Goal: Transaction & Acquisition: Purchase product/service

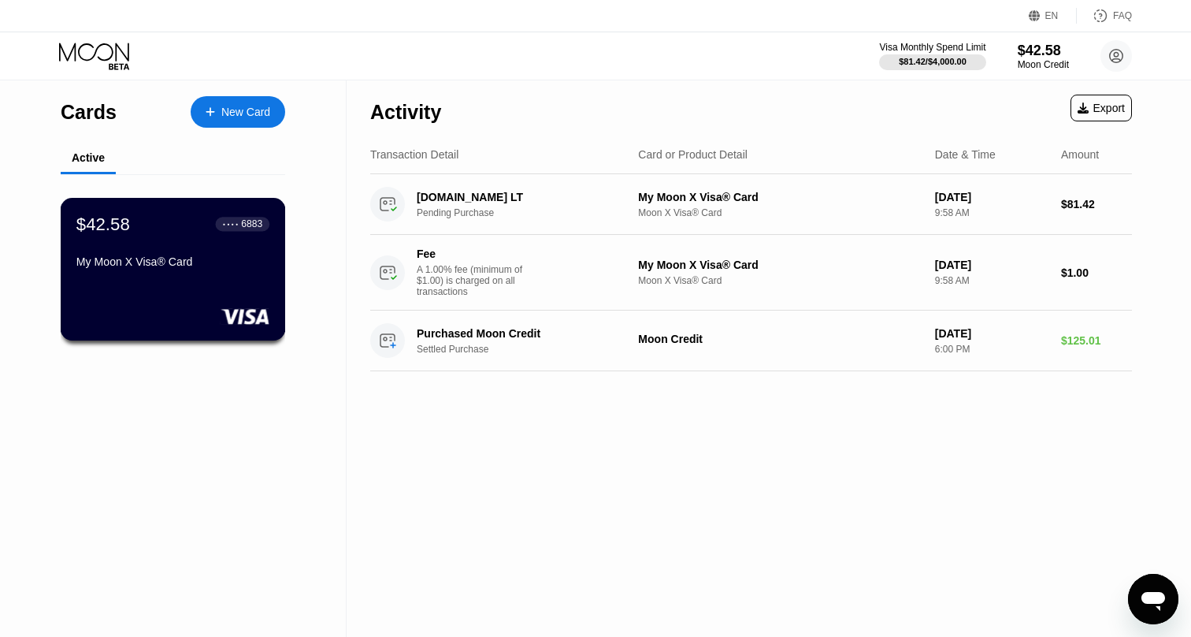
scroll to position [31, 0]
click at [1058, 56] on div "$42.58" at bounding box center [1043, 50] width 53 height 17
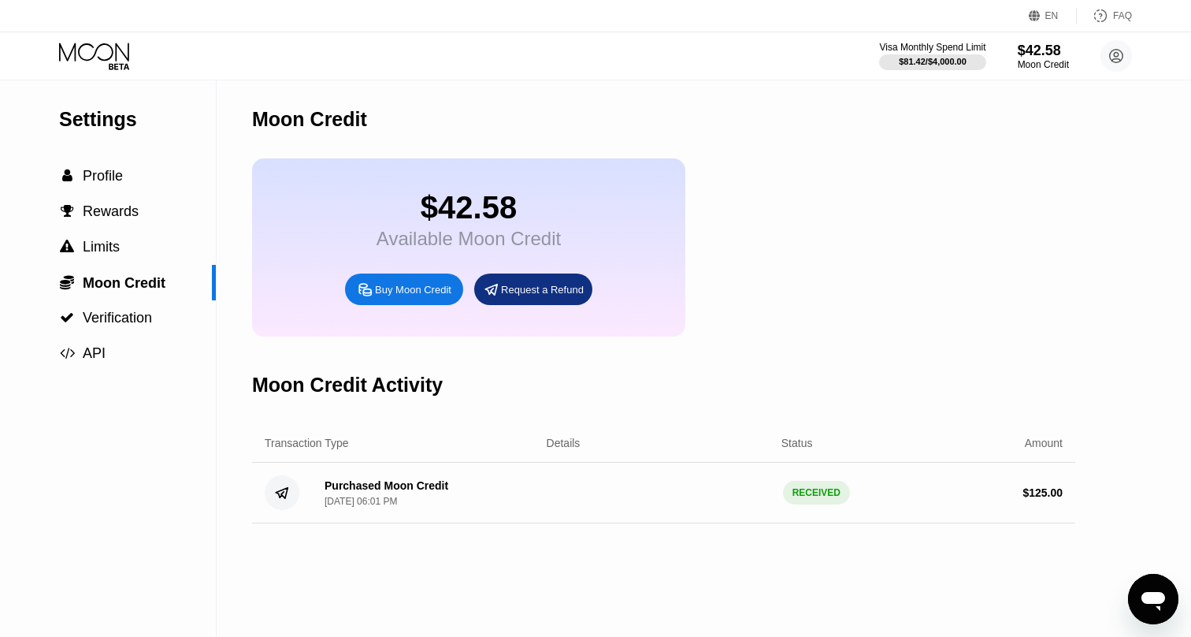
click at [365, 290] on icon at bounding box center [365, 289] width 12 height 12
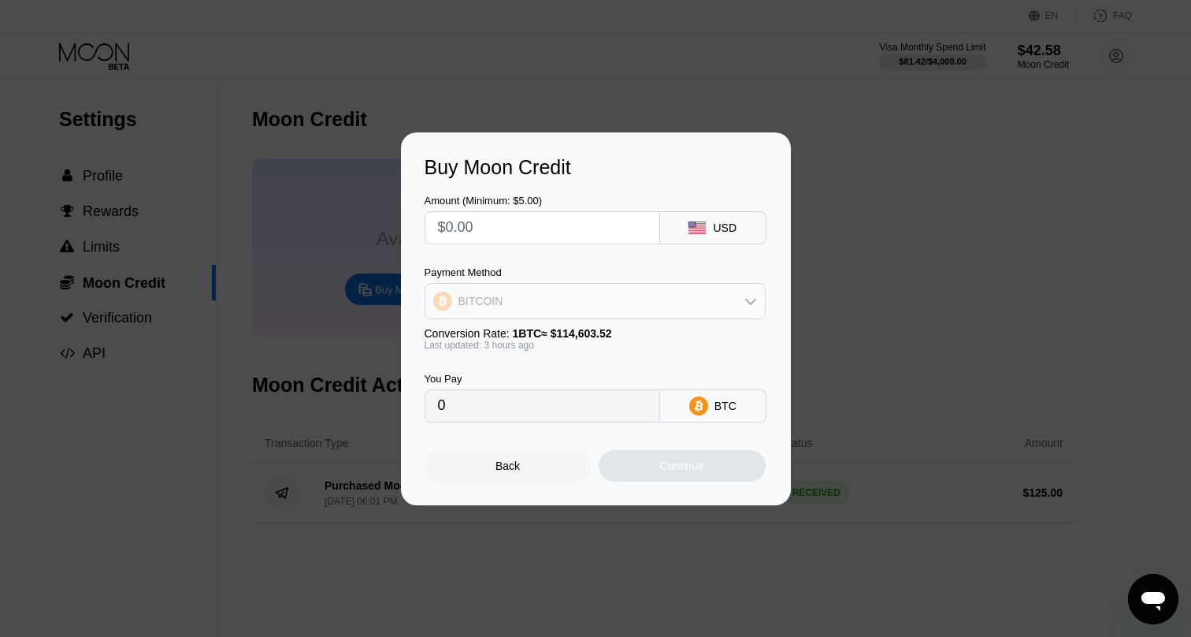
click at [675, 307] on div "BITCOIN" at bounding box center [596, 301] width 340 height 32
click at [545, 373] on div "USDT on TRON" at bounding box center [604, 379] width 297 height 13
type input "0.00"
click at [496, 236] on input "text" at bounding box center [542, 228] width 209 height 32
type input "$1"
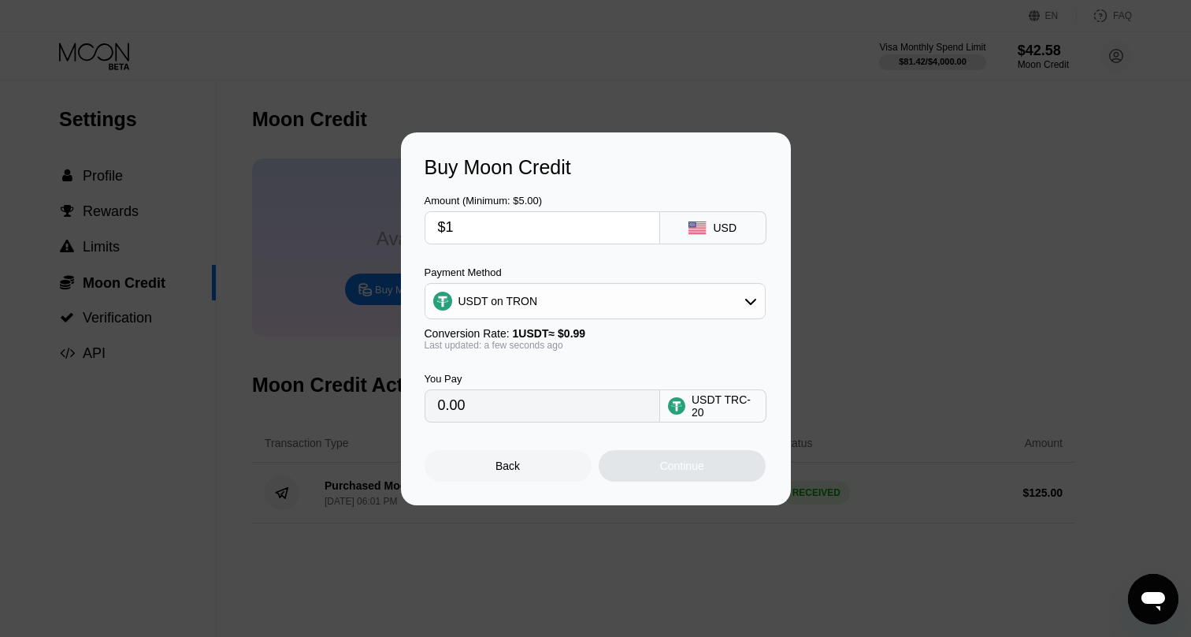
type input "1.01"
type input "$10"
type input "10.10"
type input "$100"
type input "101.01"
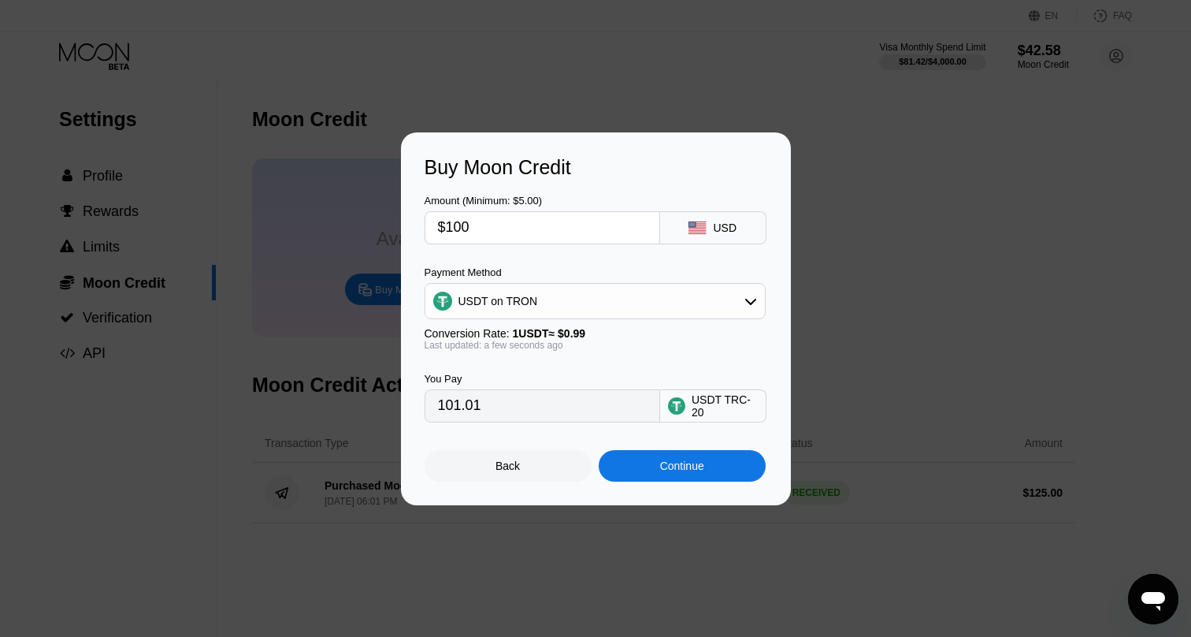
type input "$10"
type input "10.10"
type input "$1"
type input "1.01"
type input "0.00"
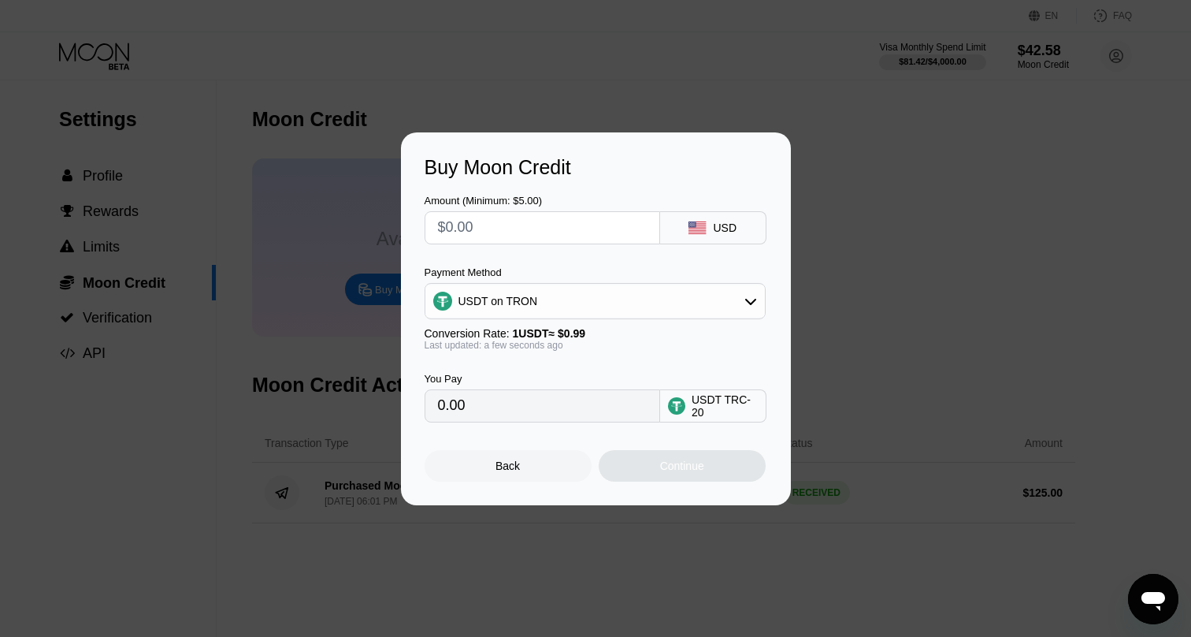
type input "$1"
type input "1.01"
type input "$10"
type input "10.10"
type input "$100"
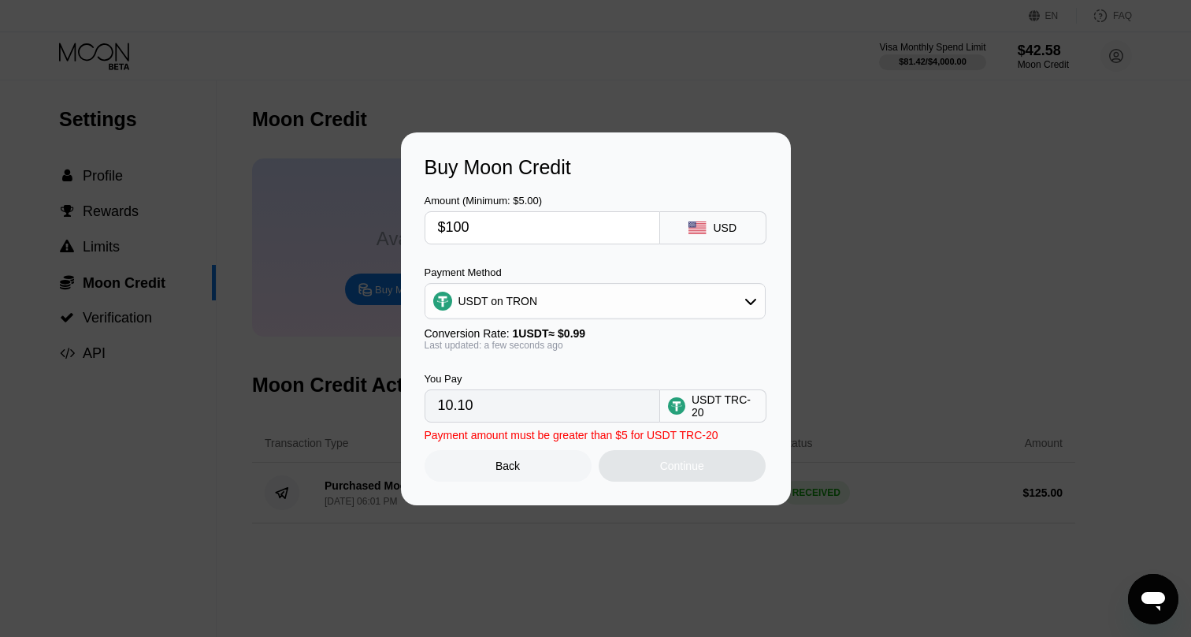
type input "101.01"
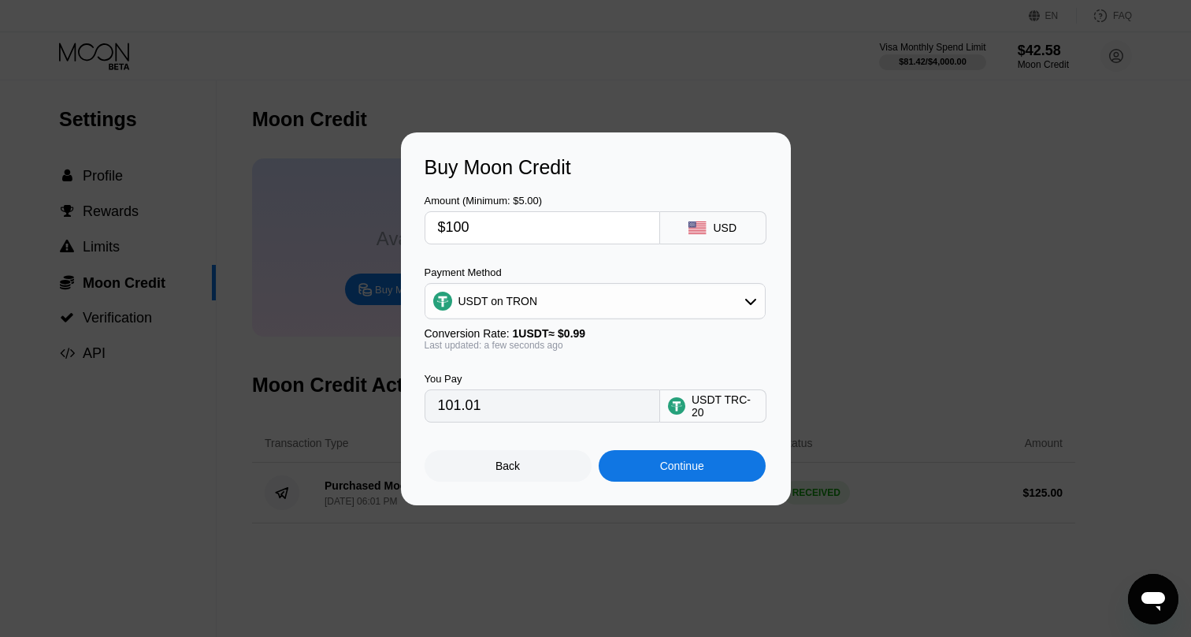
type input "$100"
click at [702, 471] on div "Continue" at bounding box center [682, 465] width 44 height 13
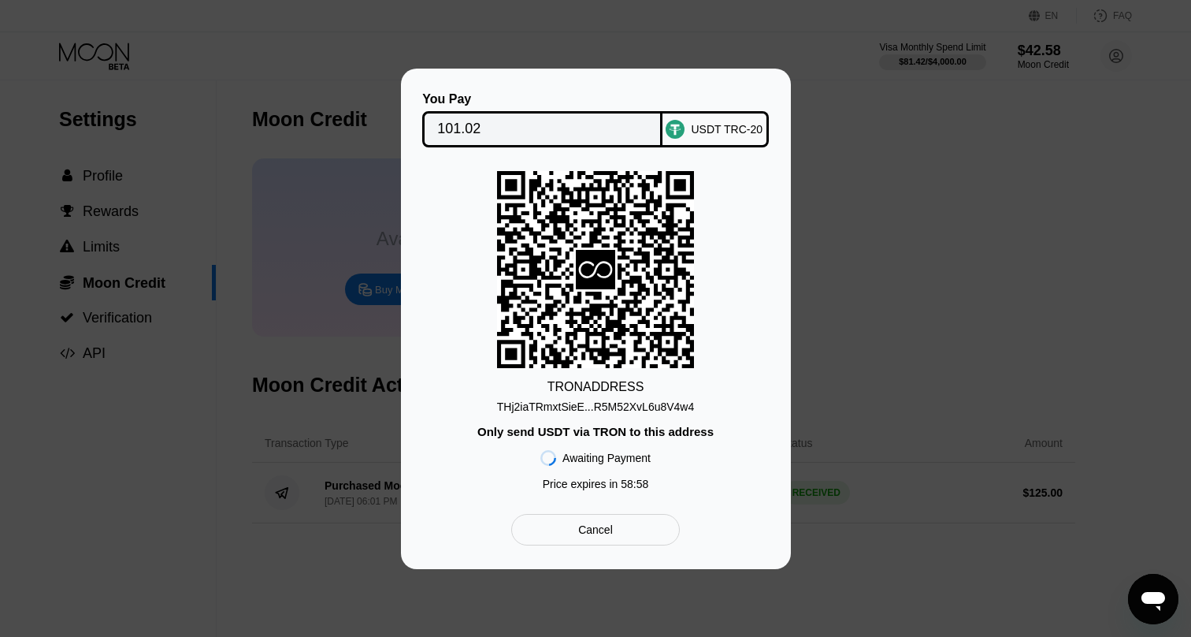
click at [665, 403] on div "THj2iaTRmxtSieE...R5M52XvL6u8V4w4" at bounding box center [596, 406] width 198 height 13
click at [634, 402] on div "THj2iaTRmxtSieE...R5M52XvL6u8V4w4" at bounding box center [596, 406] width 198 height 13
click at [593, 403] on div "THj2iaTRmxtSieE...R5M52XvL6u8V4w4" at bounding box center [596, 406] width 198 height 13
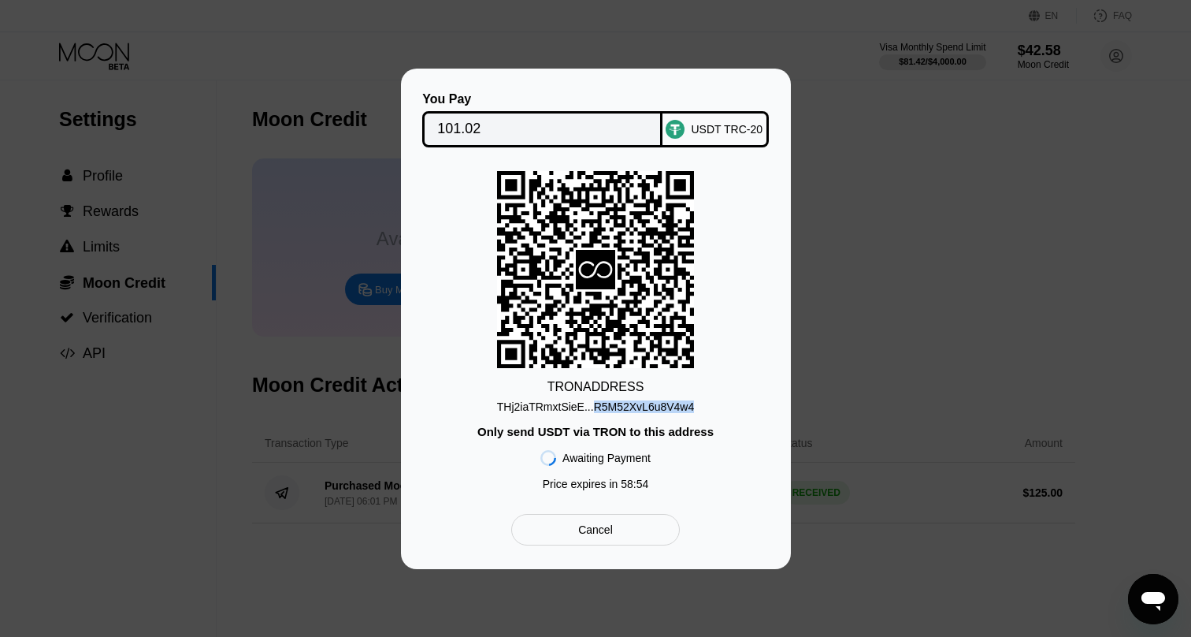
click at [611, 405] on div "THj2iaTRmxtSieE...R5M52XvL6u8V4w4" at bounding box center [596, 406] width 198 height 13
click at [523, 418] on div "TRON ADDRESS THj2iaTRmxtSieE...R5M52XvL6u8V4w4 Only send USDT via TRON to this …" at bounding box center [596, 334] width 343 height 327
click at [523, 408] on div "THj2iaTRmxtSieE...R5M52XvL6u8V4w4" at bounding box center [596, 406] width 198 height 13
click at [636, 408] on div "THj2iaTRmxtSieE...R5M52XvL6u8V4w4" at bounding box center [596, 406] width 198 height 13
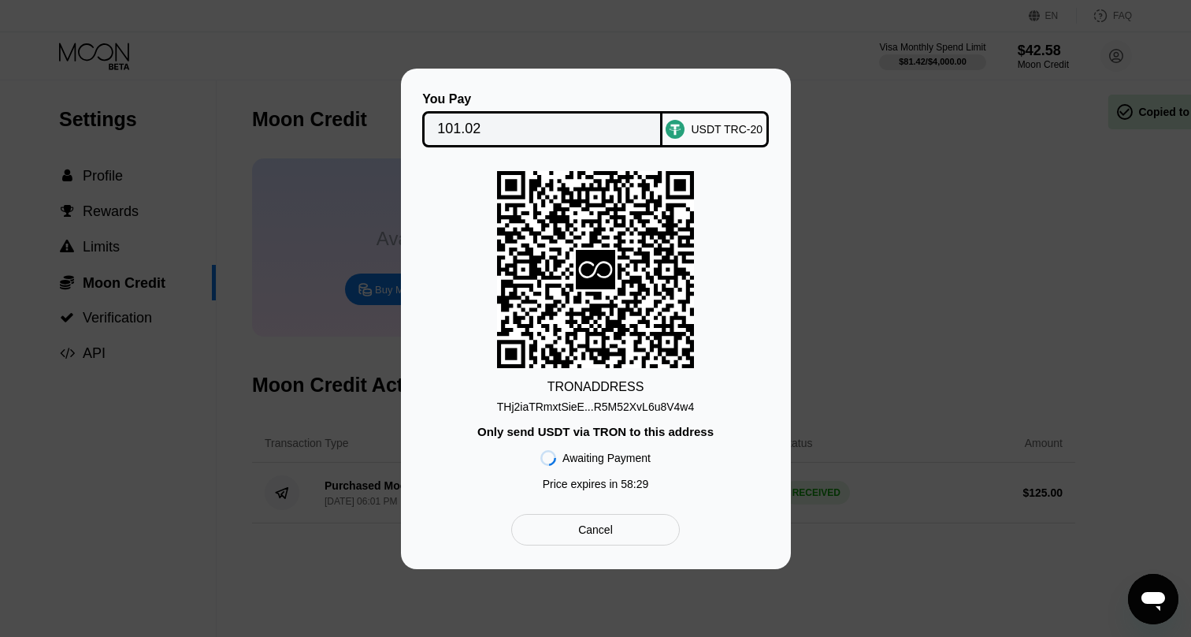
scroll to position [31, 0]
click at [880, 128] on div "You Pay 101.02 USDT TRC-20 TRON ADDRESS THj2iaTRmxtSieE...R5M52XvL6u8V4w4 Only …" at bounding box center [595, 319] width 1191 height 500
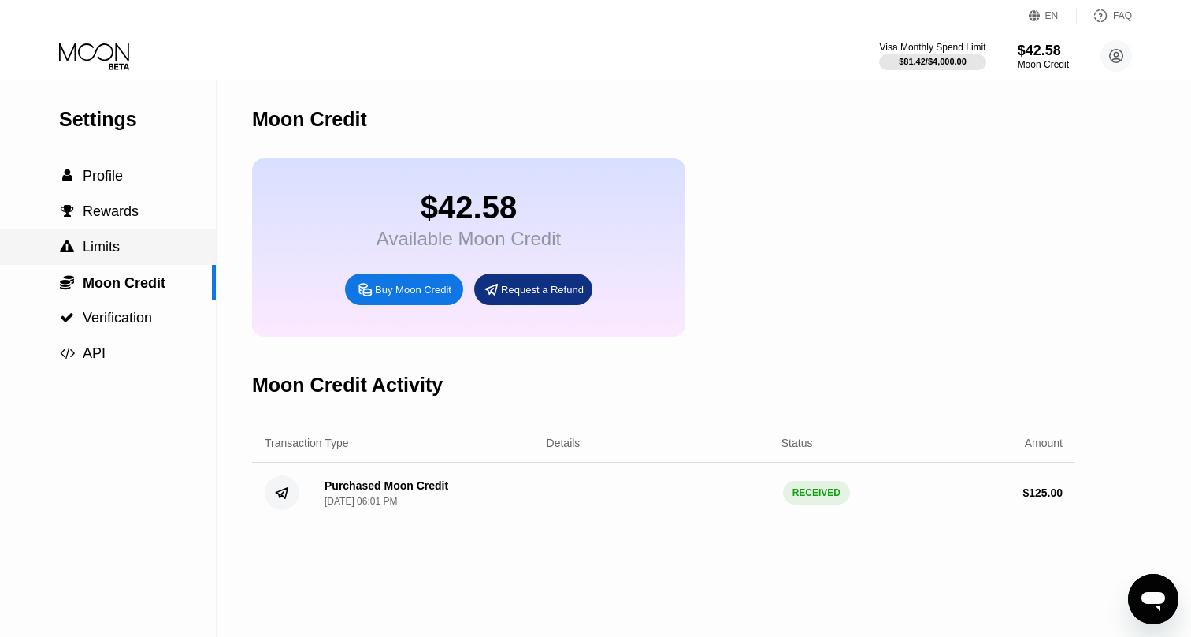
click at [116, 250] on span "Limits" at bounding box center [101, 247] width 37 height 16
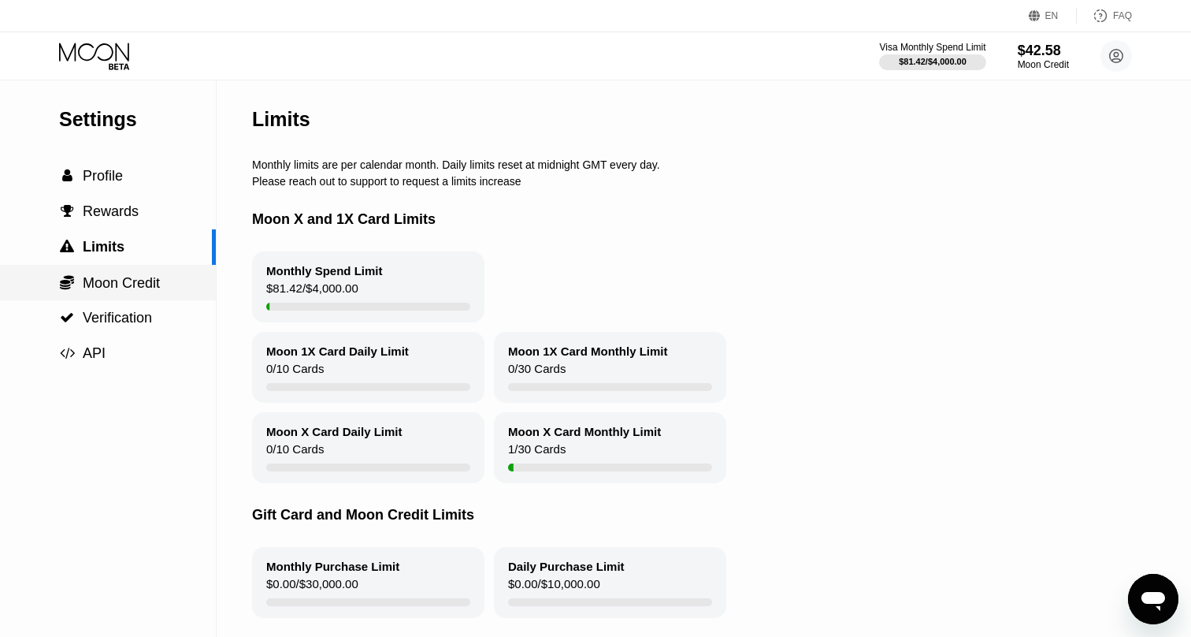
click at [123, 283] on span "Moon Credit" at bounding box center [121, 283] width 77 height 16
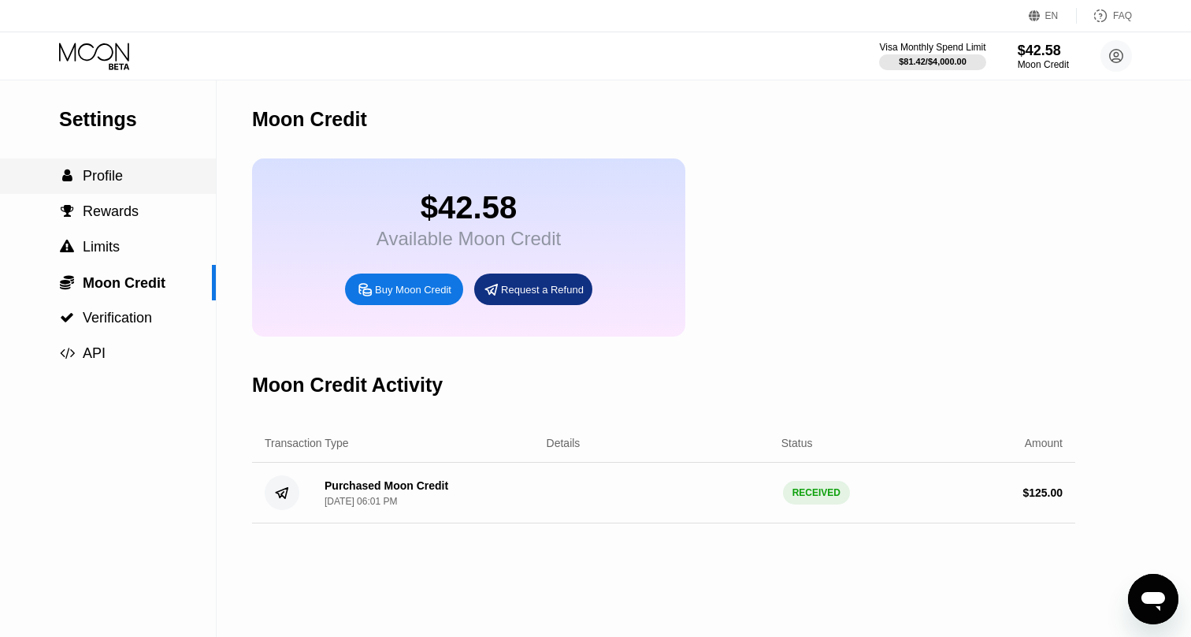
click at [107, 162] on div " Profile" at bounding box center [108, 175] width 216 height 35
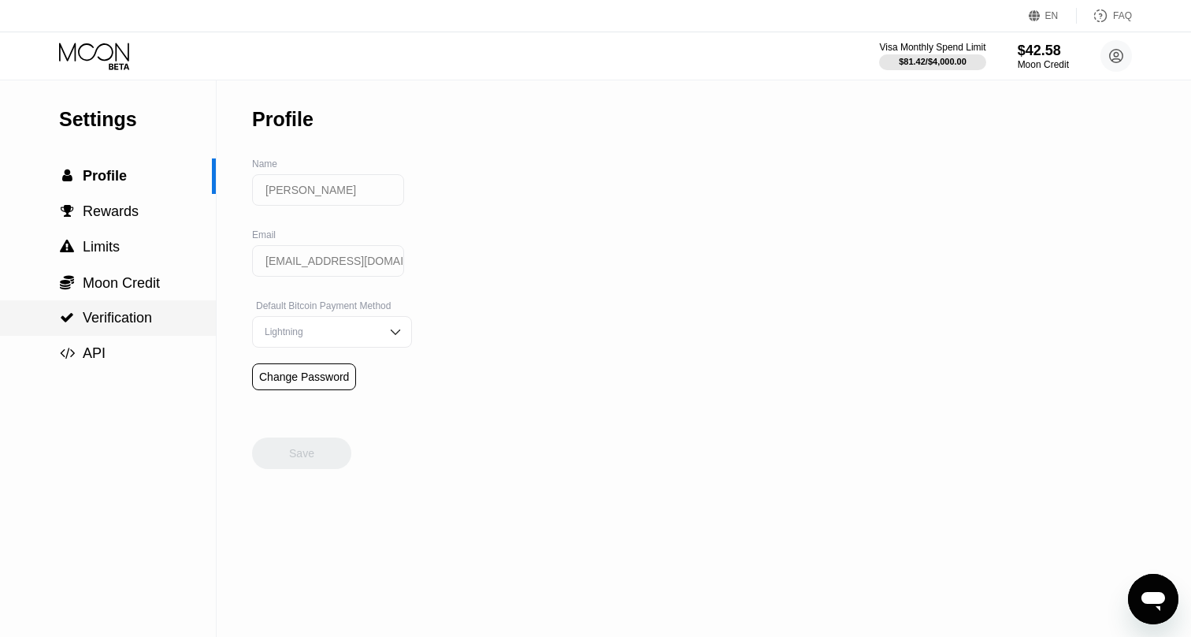
click at [107, 320] on span "Verification" at bounding box center [117, 318] width 69 height 16
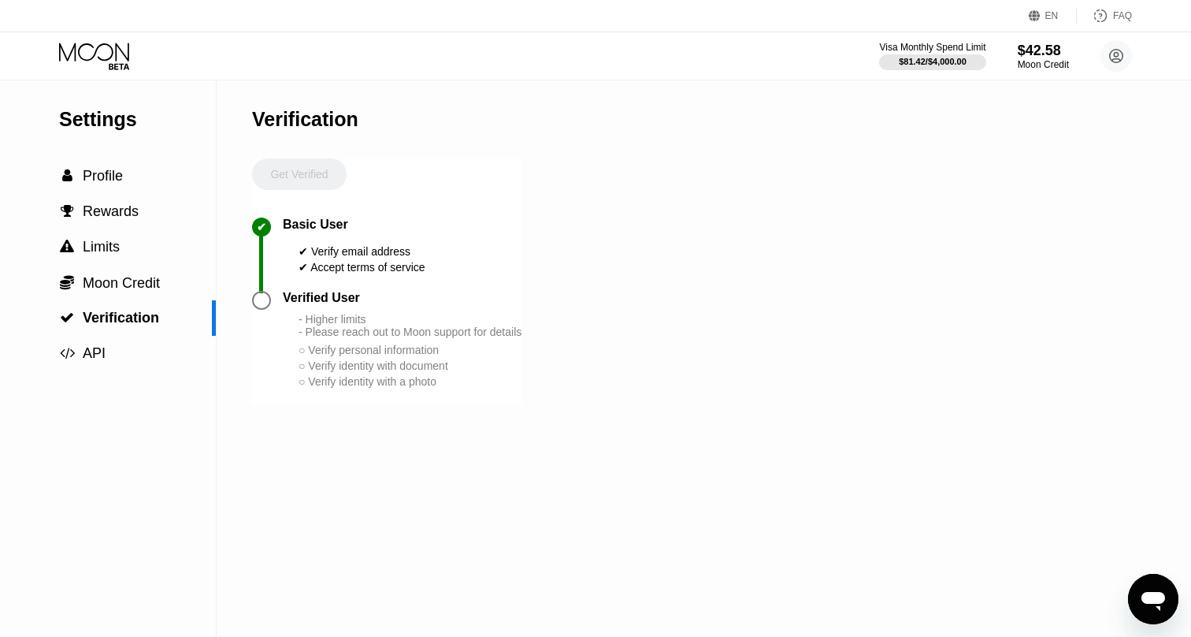
click at [1131, 30] on div "EN Language Select an item Save FAQ" at bounding box center [595, 16] width 1191 height 32
click at [1123, 47] on circle at bounding box center [1117, 56] width 32 height 32
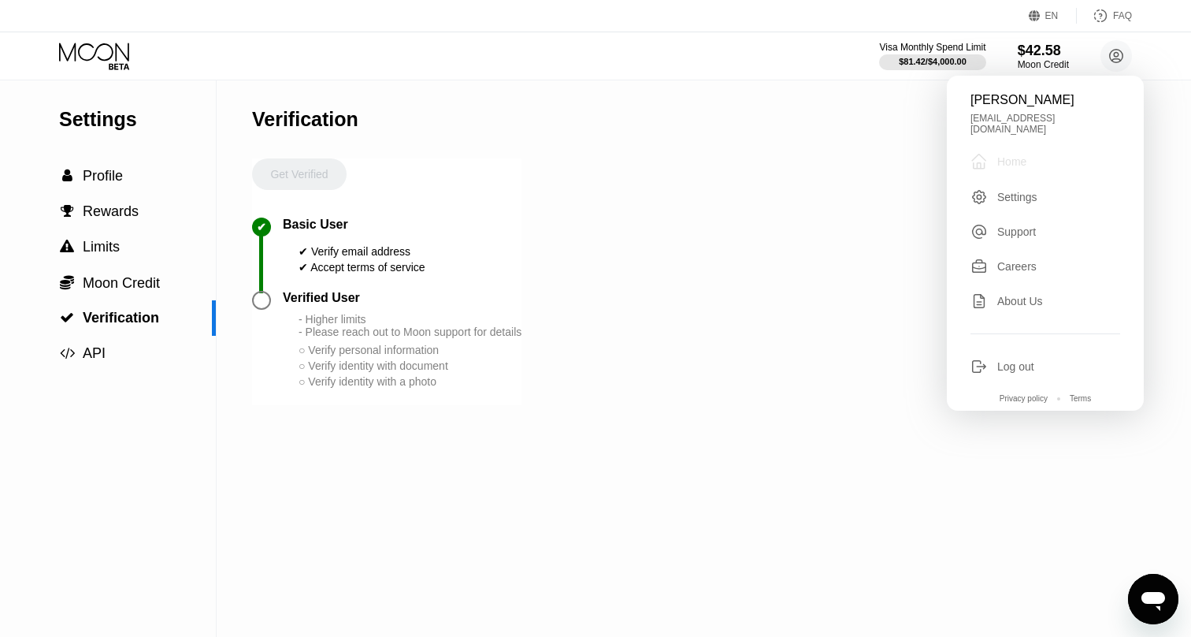
click at [1021, 155] on div "Home" at bounding box center [1012, 161] width 29 height 13
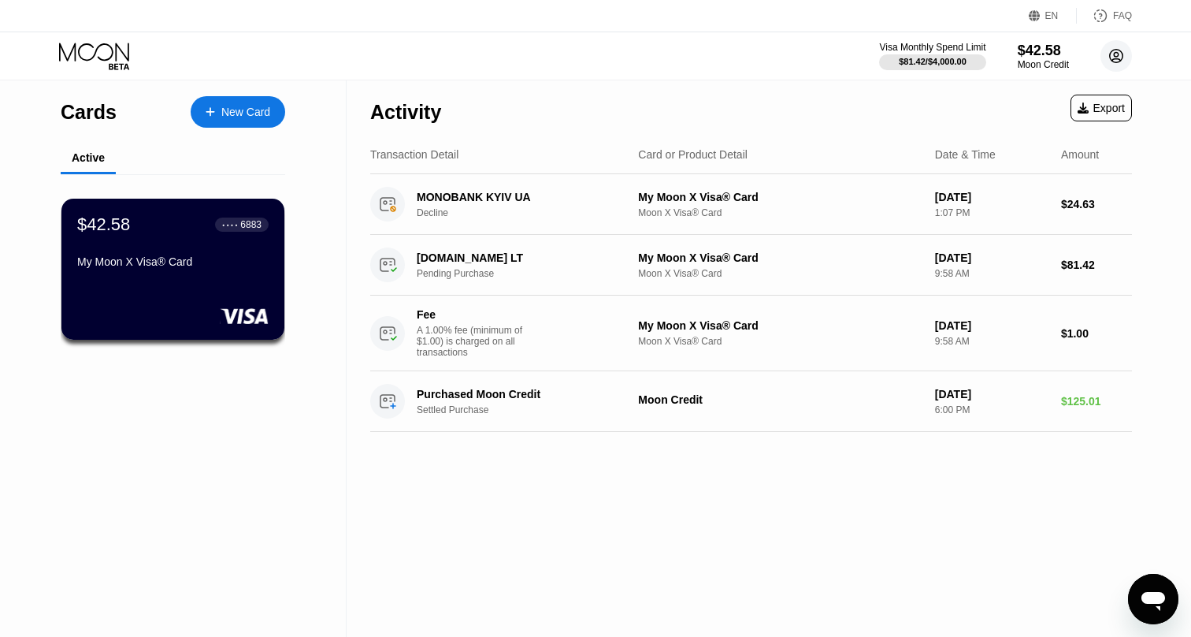
click at [1109, 61] on circle at bounding box center [1117, 56] width 32 height 32
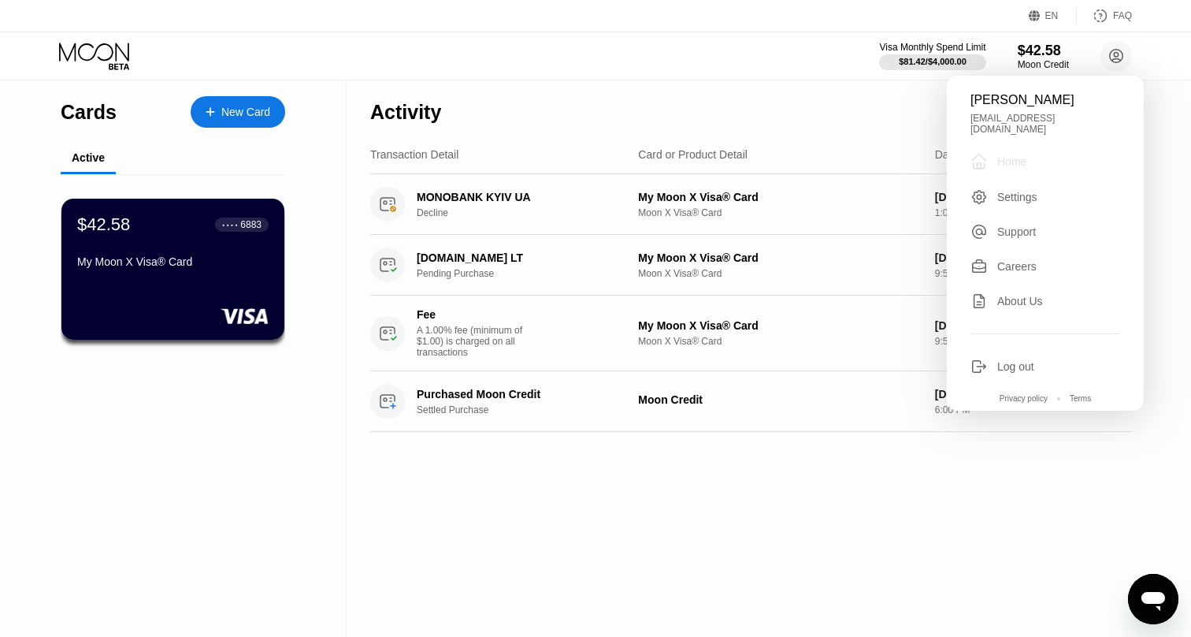
click at [1017, 155] on div "Home" at bounding box center [1012, 161] width 29 height 13
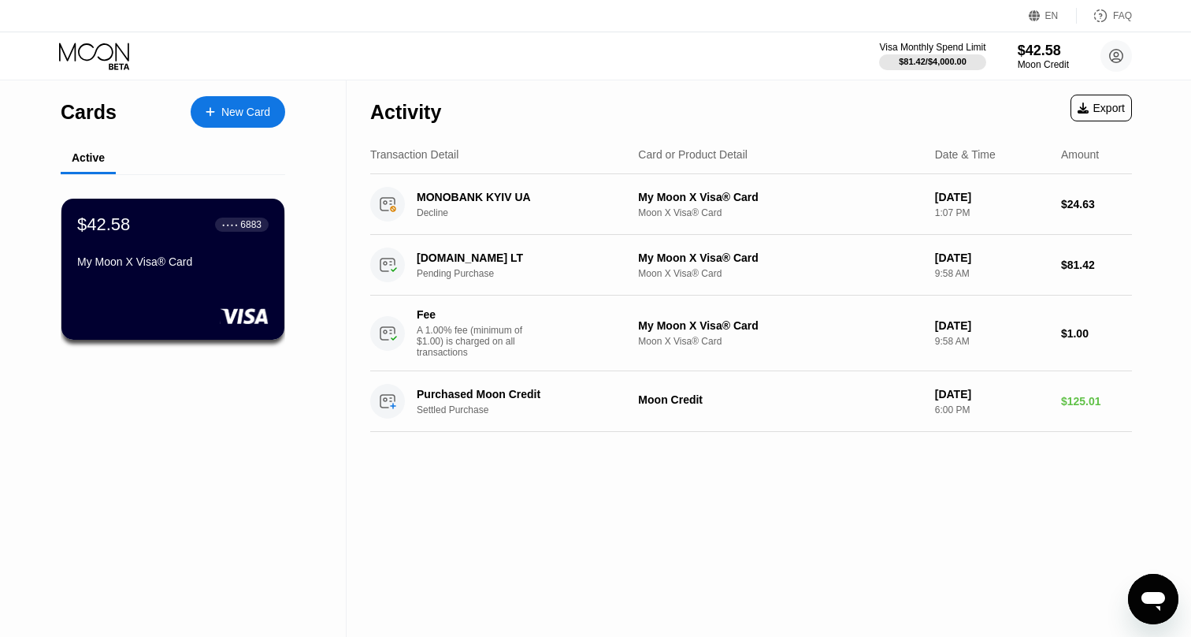
click at [106, 162] on div "Active" at bounding box center [88, 158] width 55 height 31
click at [1037, 61] on div "Moon Credit" at bounding box center [1043, 64] width 51 height 11
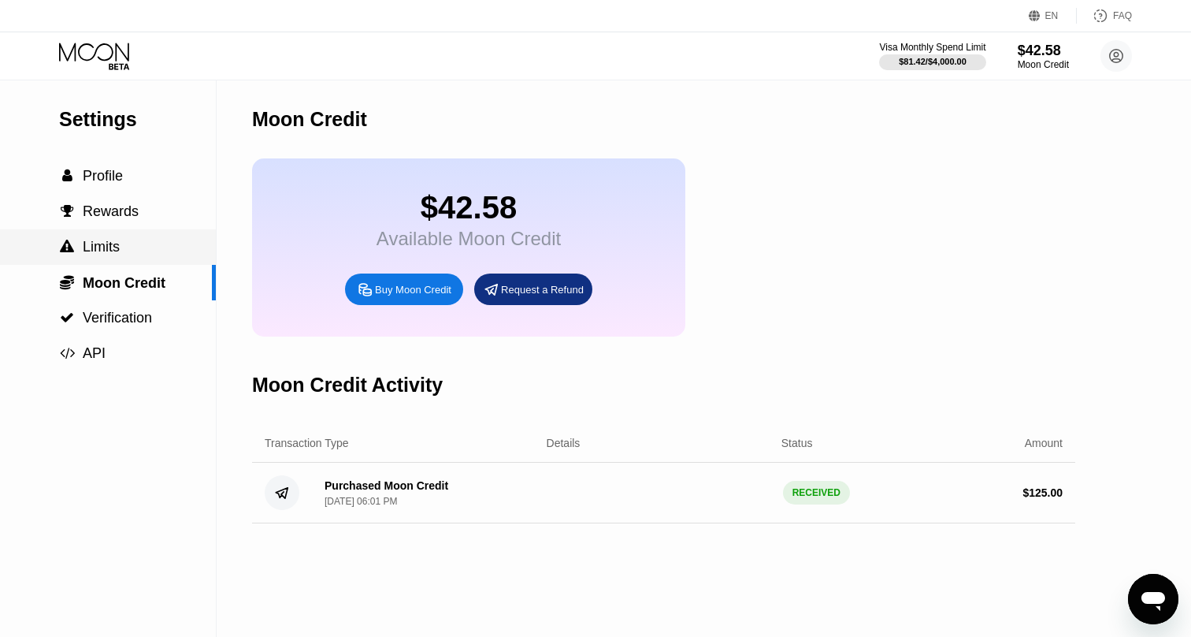
click at [102, 237] on div " Limits" at bounding box center [108, 246] width 216 height 35
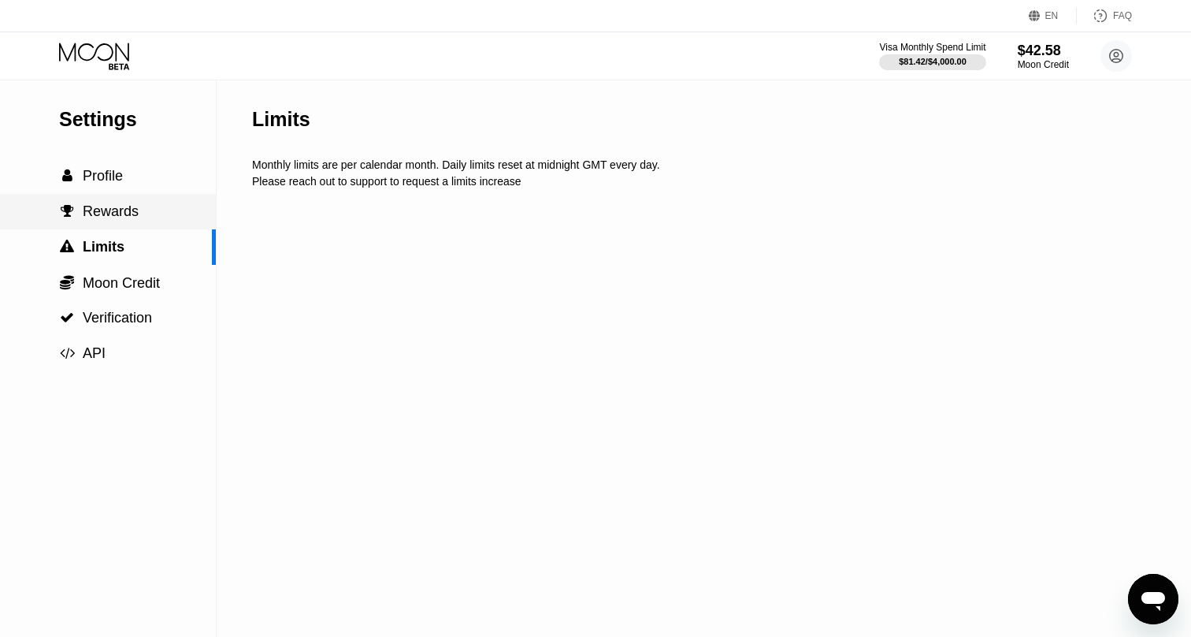
click at [139, 206] on div " Rewards" at bounding box center [108, 211] width 216 height 17
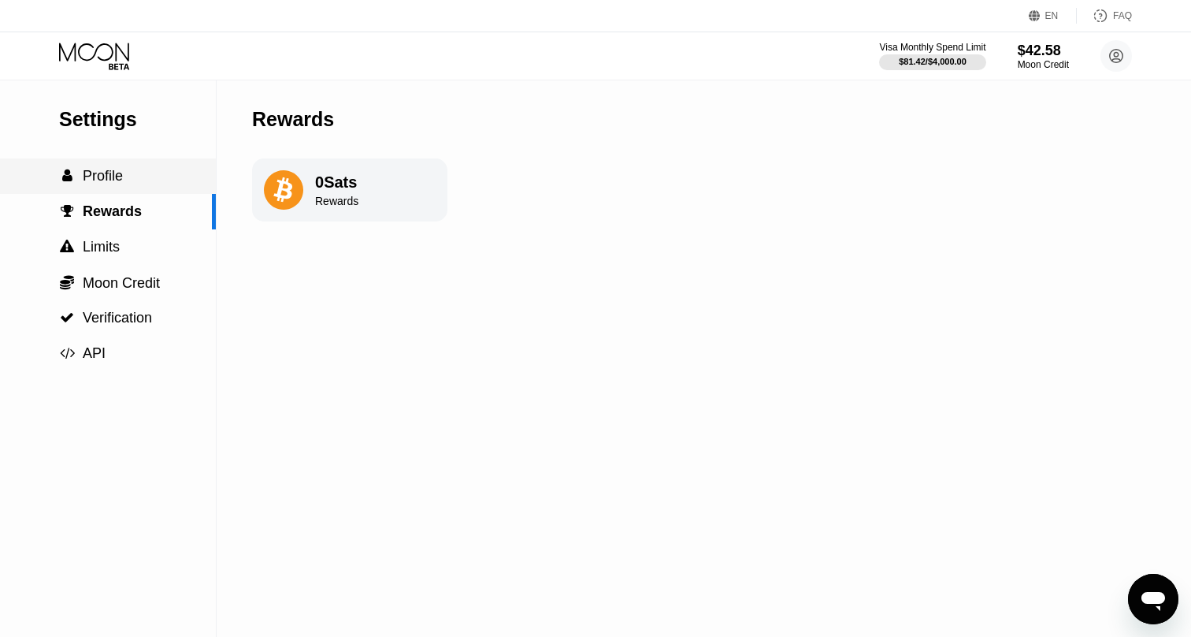
click at [123, 179] on span "Profile" at bounding box center [103, 176] width 40 height 16
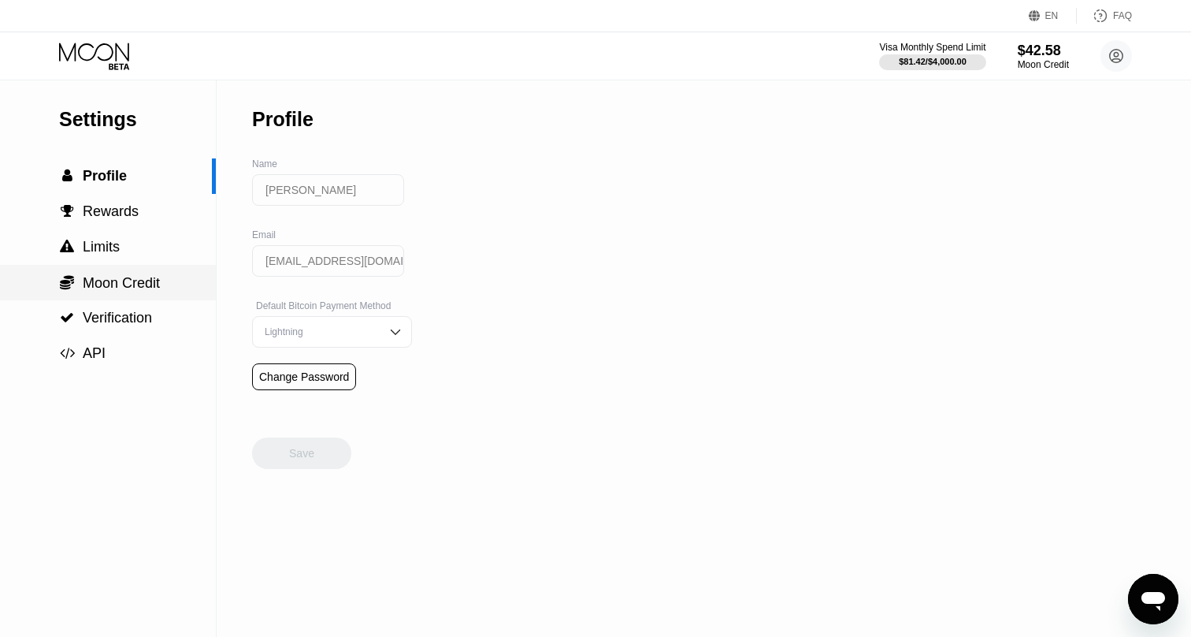
click at [137, 281] on span "Moon Credit" at bounding box center [121, 283] width 77 height 16
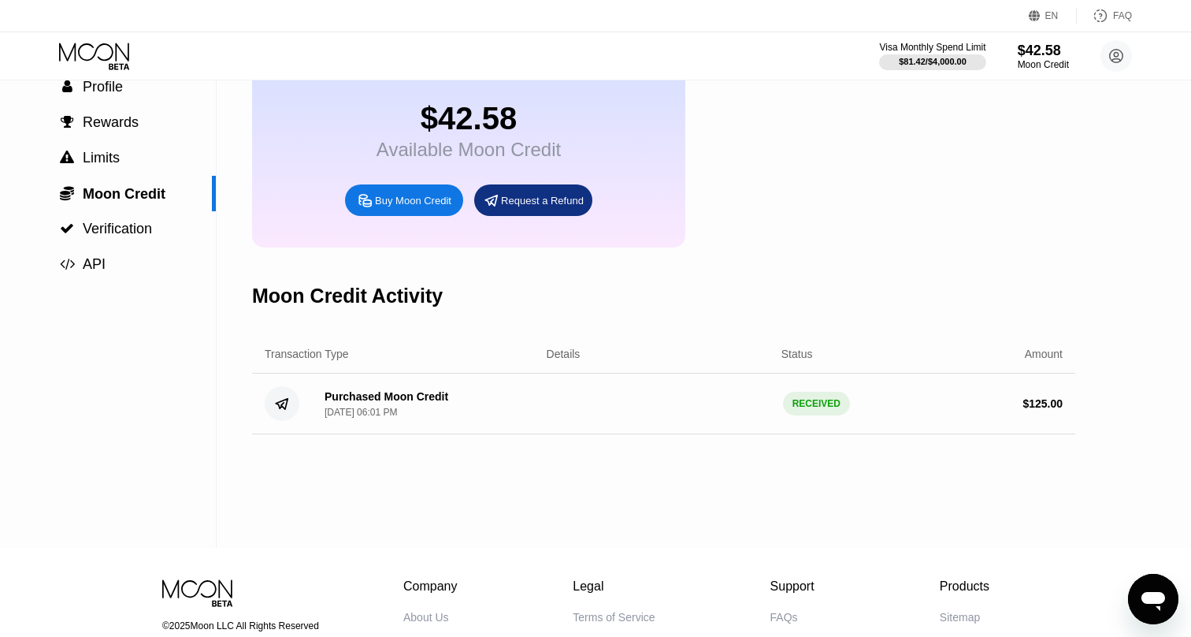
scroll to position [28, 0]
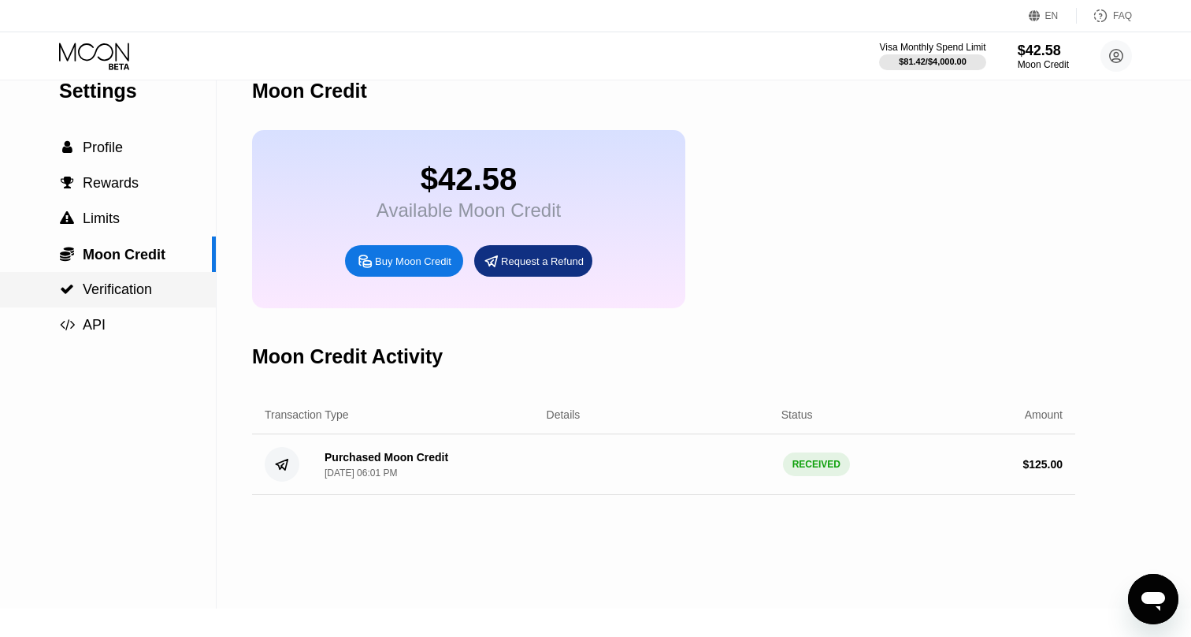
click at [126, 303] on div " Verification" at bounding box center [108, 289] width 216 height 35
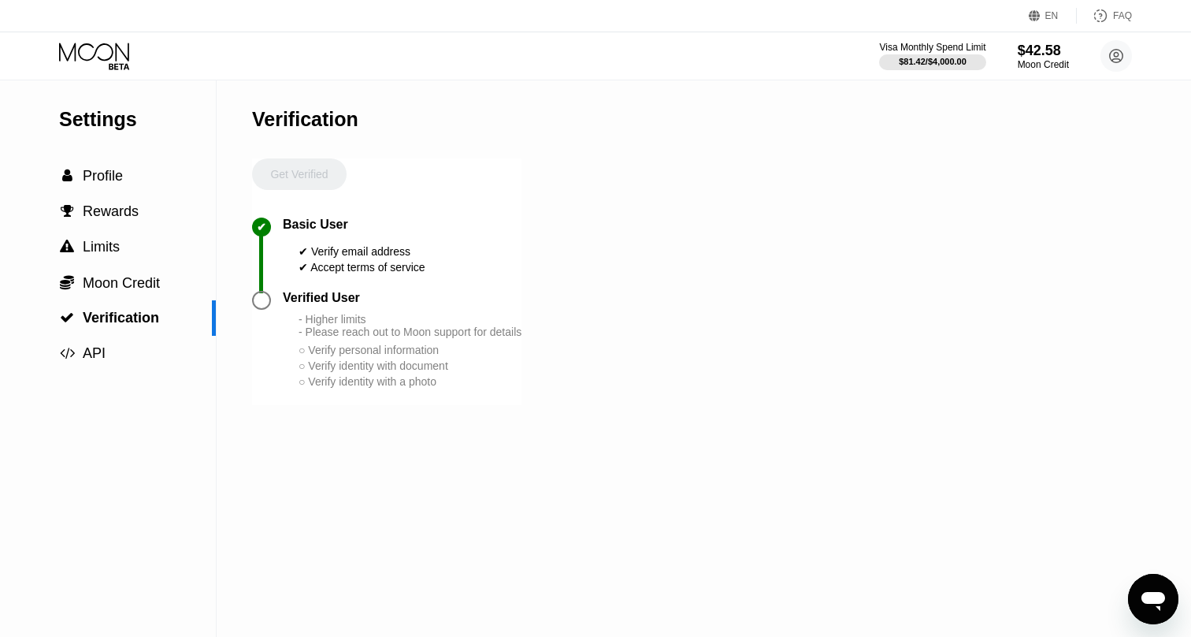
click at [1106, 47] on circle at bounding box center [1117, 56] width 32 height 32
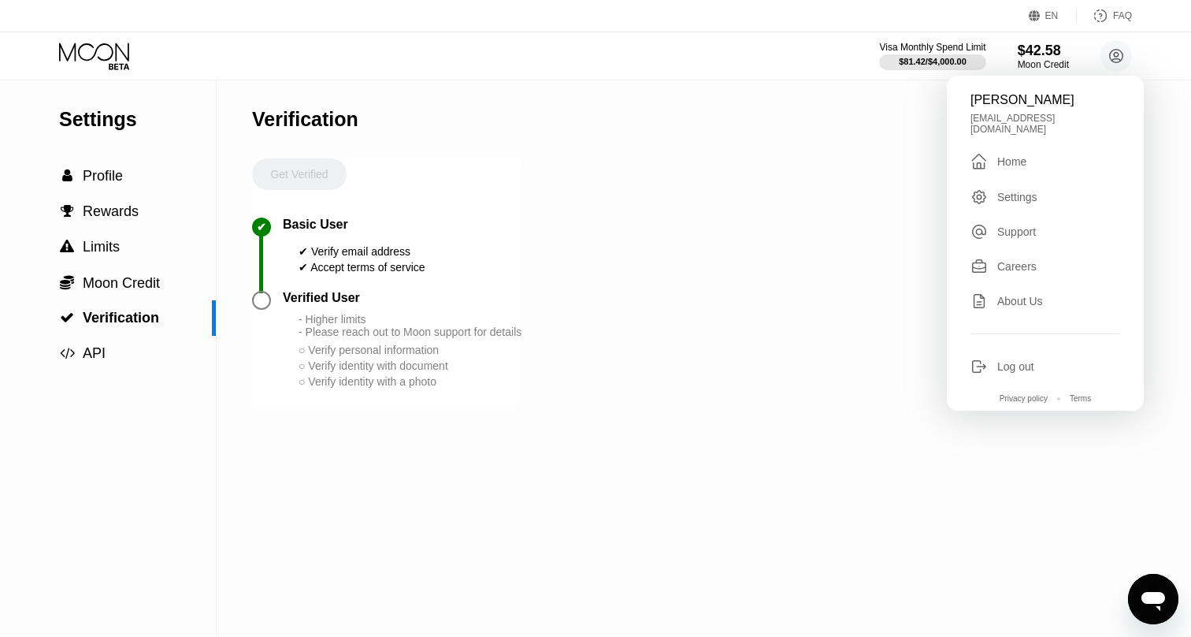
click at [1013, 155] on div "Home" at bounding box center [1012, 161] width 29 height 13
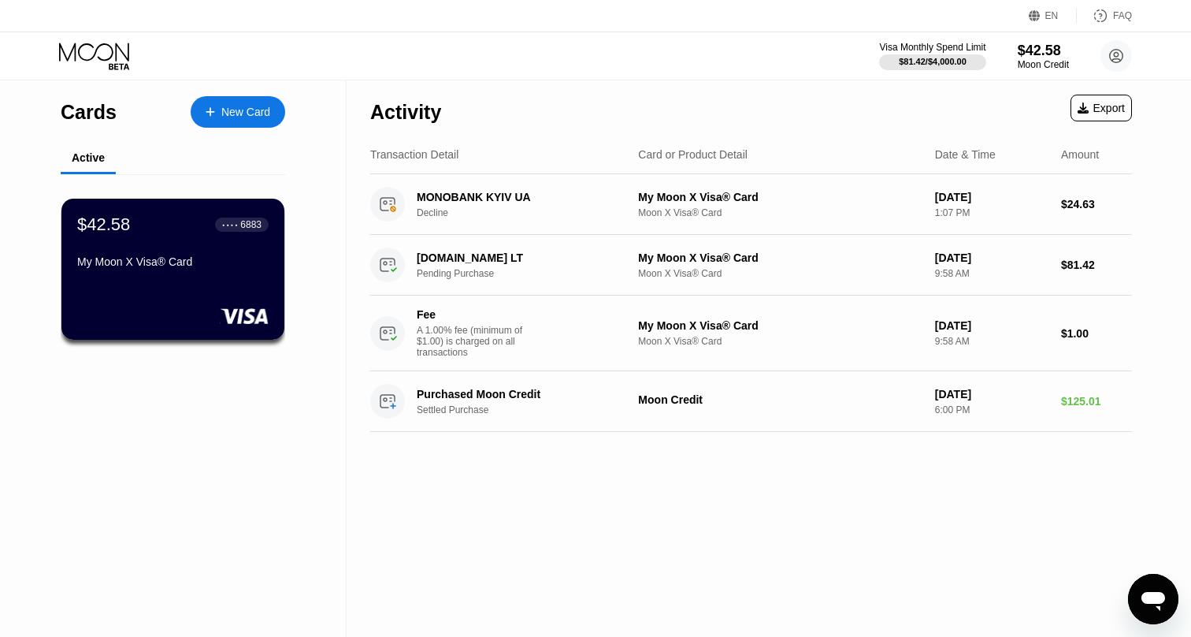
click at [1038, 19] on icon at bounding box center [1035, 16] width 12 height 12
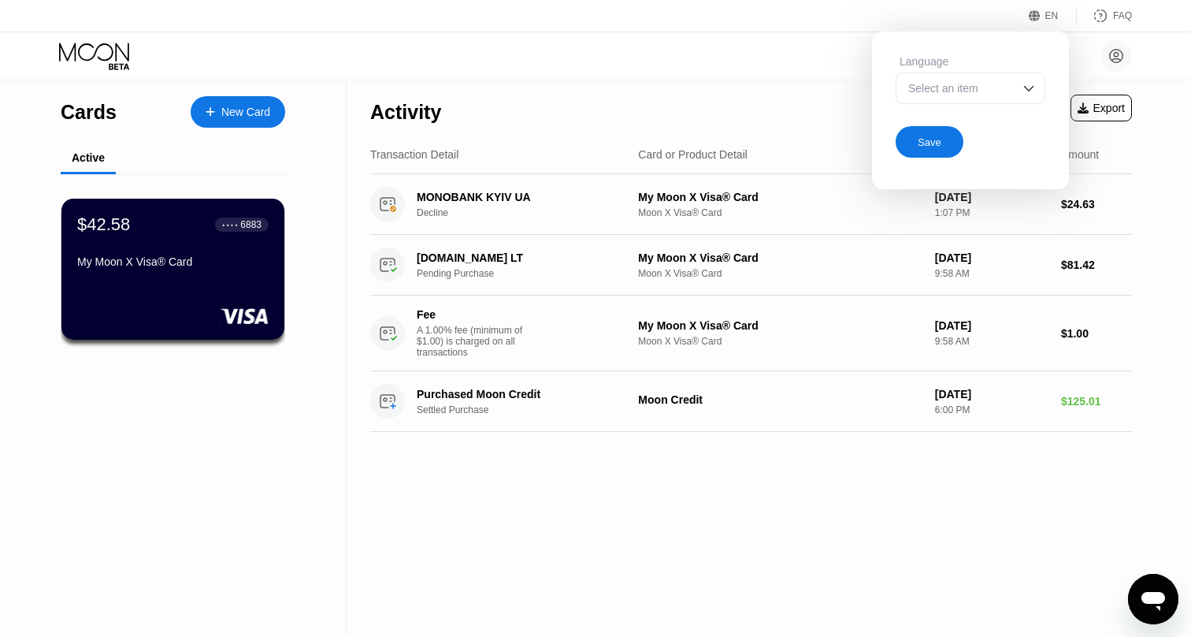
click at [948, 90] on div "Select an item" at bounding box center [959, 88] width 109 height 13
click at [747, 39] on div "bogdan kashin bogdan1kashin@gmail.com  Home Settings Support Careers About Us …" at bounding box center [595, 55] width 1191 height 47
click at [1040, 36] on div "Language Select an item Save" at bounding box center [970, 107] width 197 height 150
click at [1018, 89] on div "Select an item" at bounding box center [971, 88] width 150 height 32
click at [1087, 44] on div "bogdan kashin bogdan1kashin@gmail.com  Home Settings Support Careers About Us …" at bounding box center [1100, 56] width 63 height 32
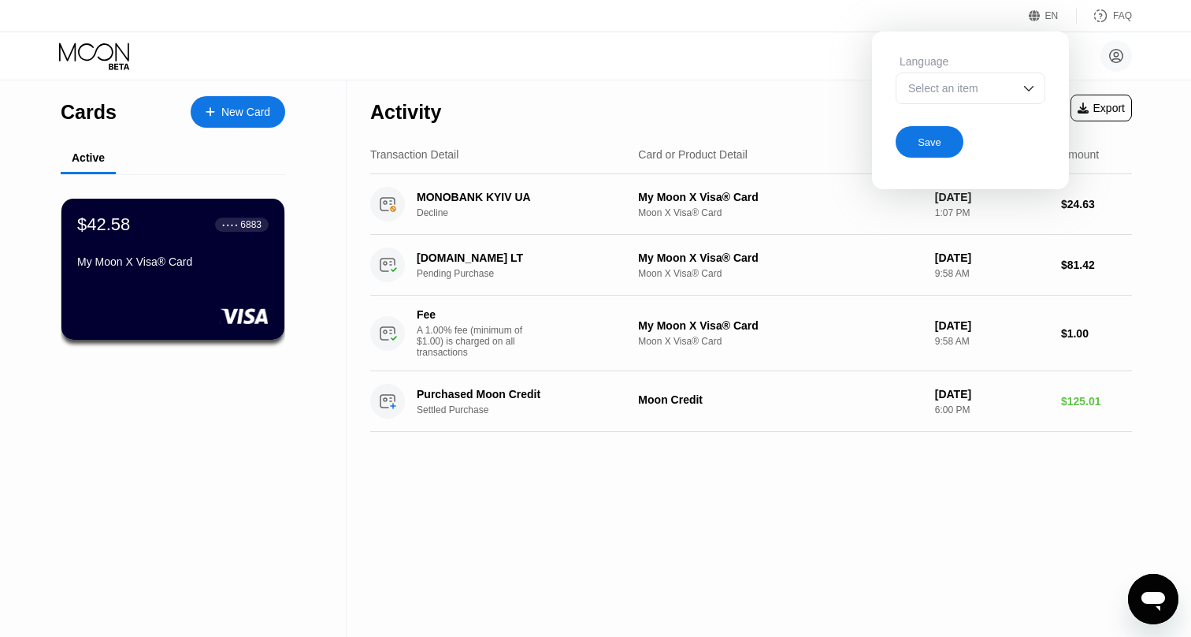
click at [944, 145] on div "Save" at bounding box center [930, 142] width 68 height 32
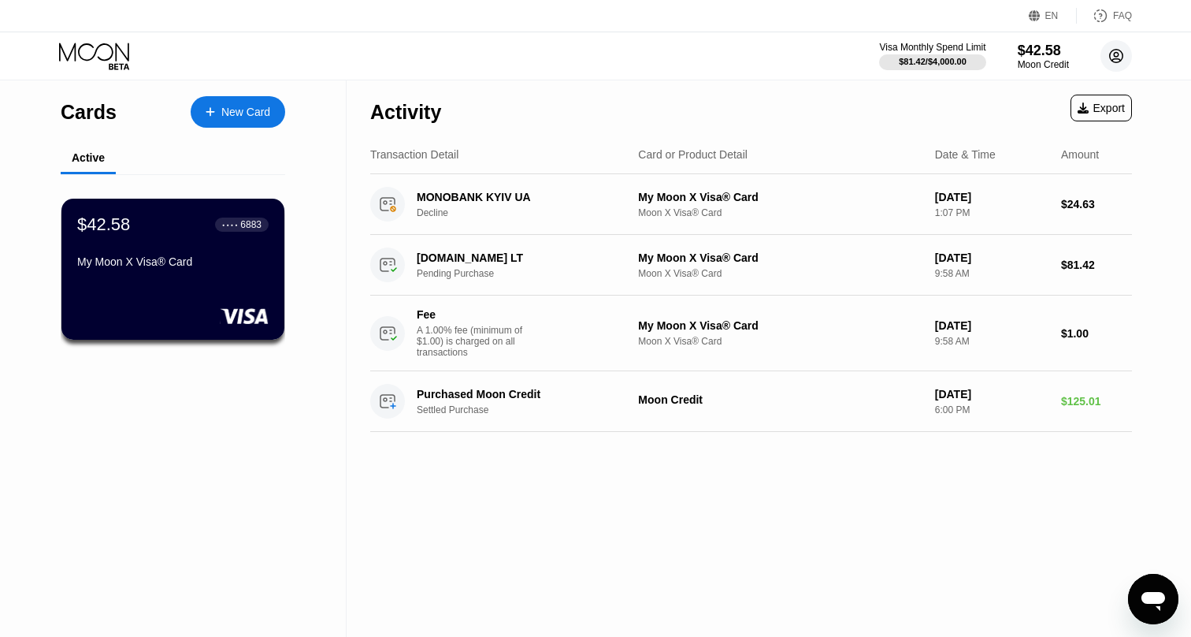
click at [1112, 61] on circle at bounding box center [1117, 56] width 32 height 32
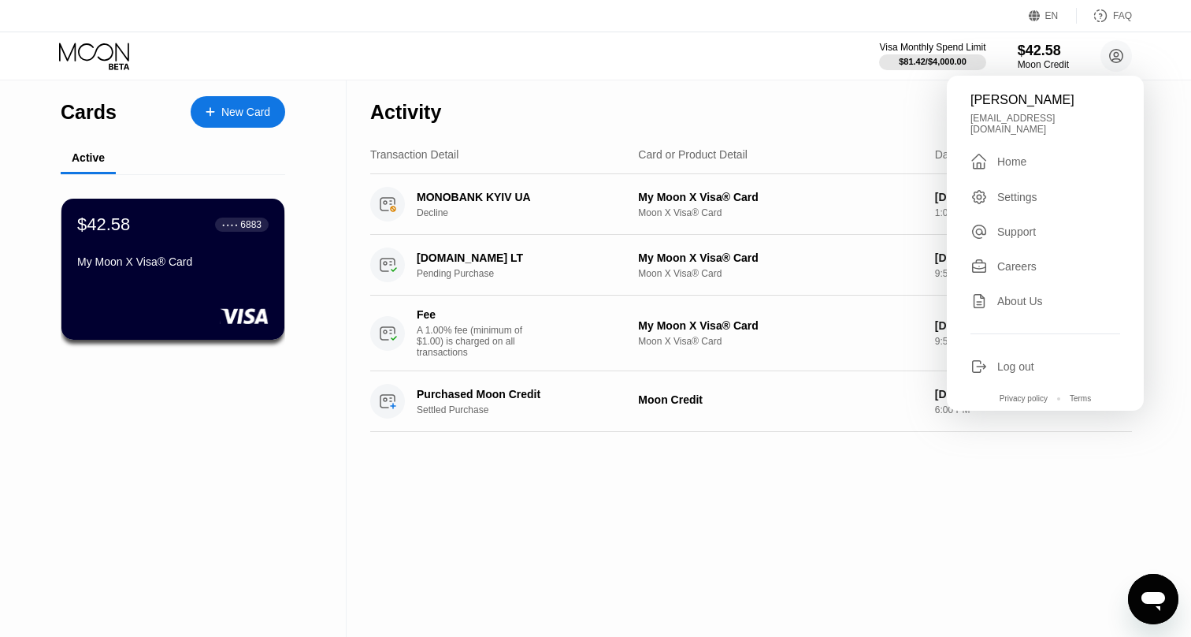
click at [1005, 155] on div "Home" at bounding box center [1012, 161] width 29 height 13
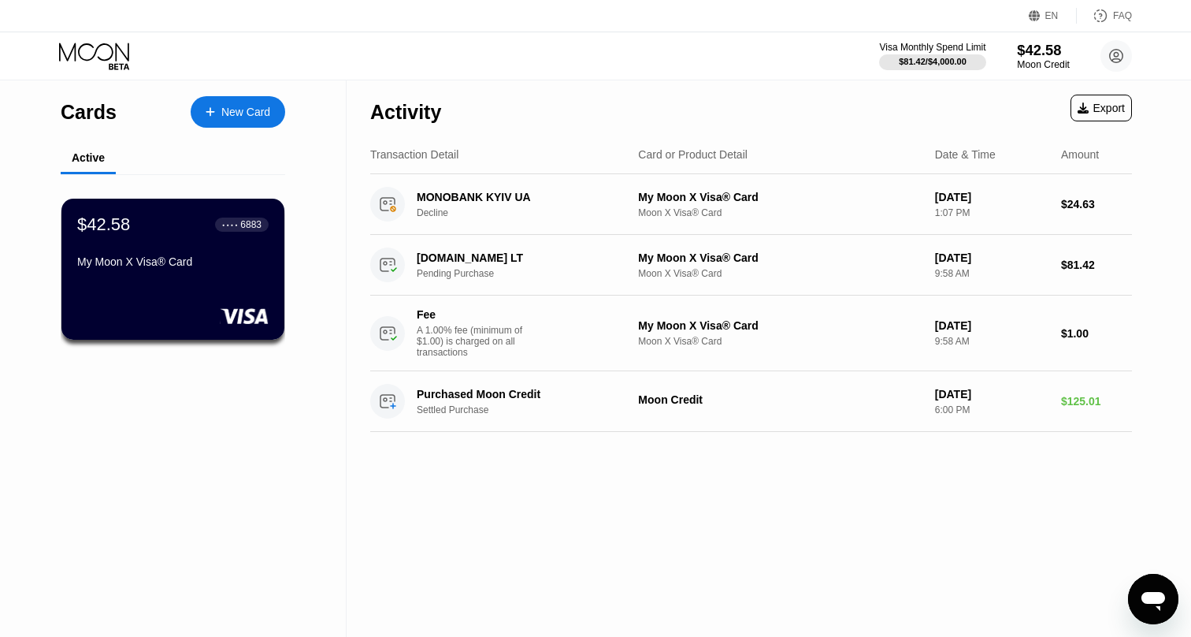
click at [1046, 52] on div "$42.58" at bounding box center [1043, 50] width 53 height 17
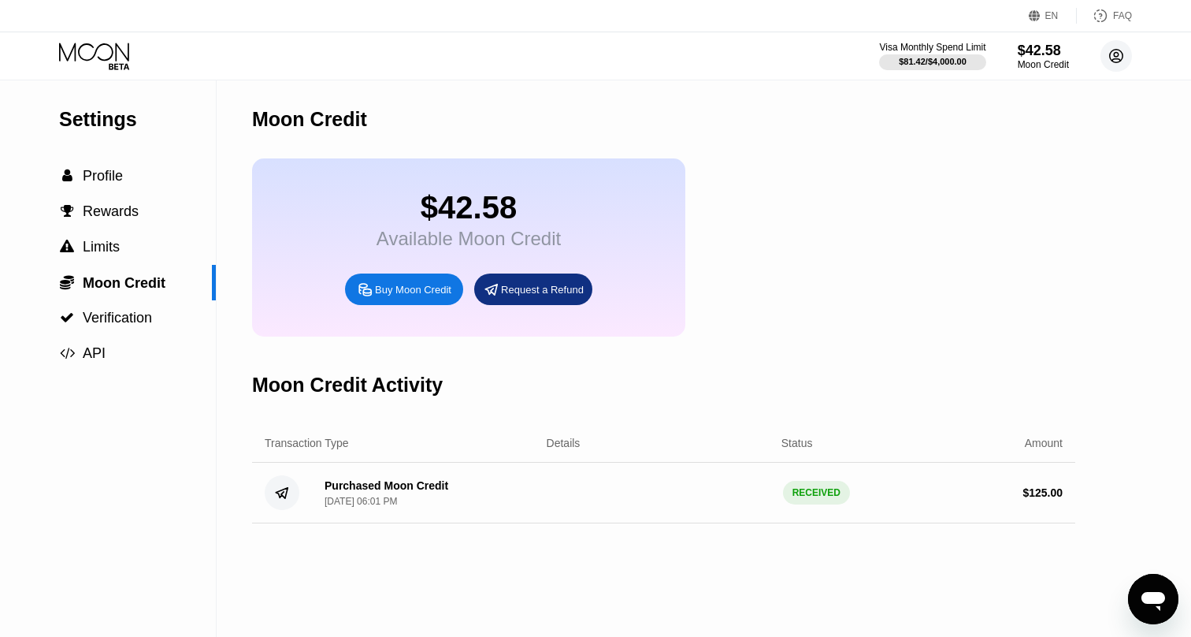
click at [1120, 58] on circle at bounding box center [1117, 56] width 32 height 32
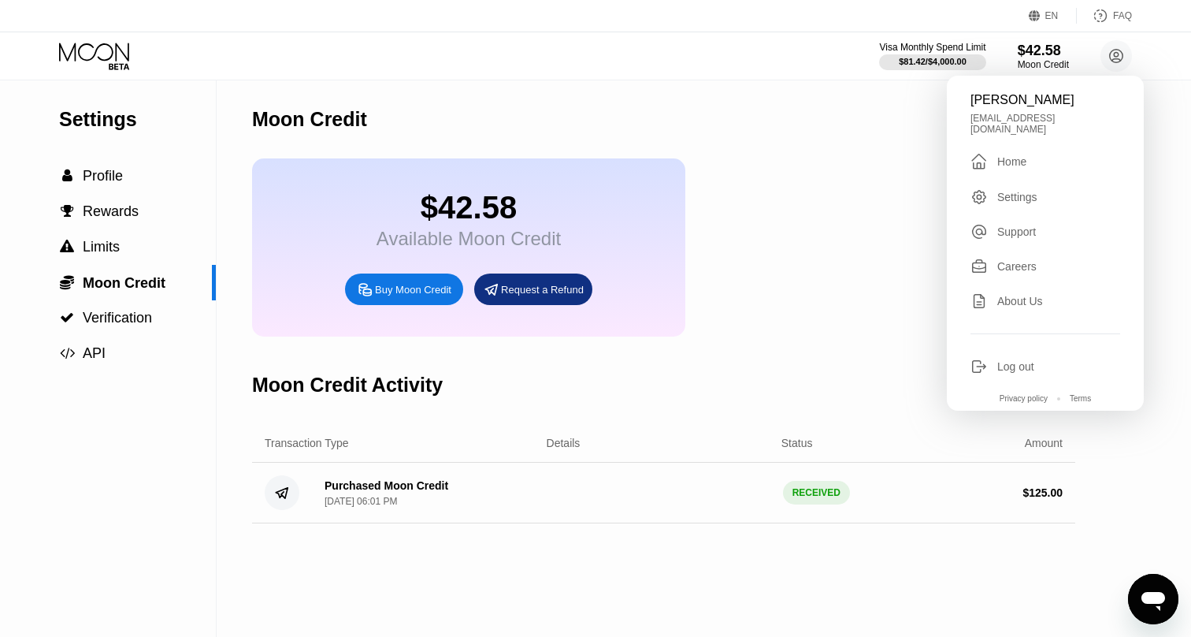
click at [1023, 191] on div "Settings" at bounding box center [1018, 197] width 40 height 13
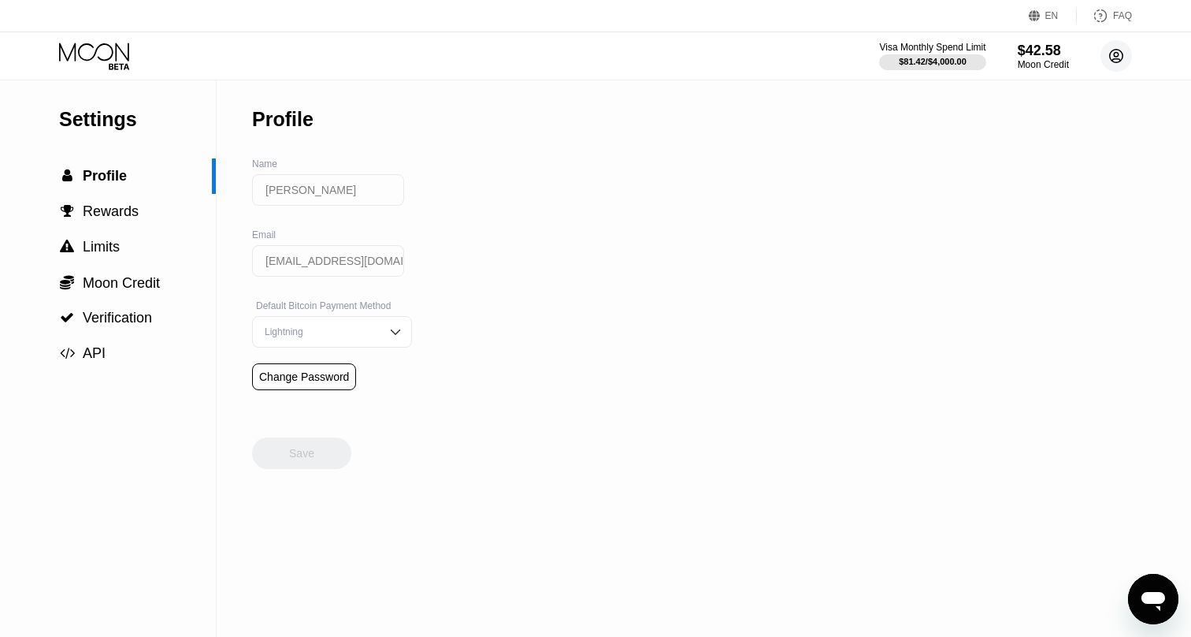
click at [1106, 55] on circle at bounding box center [1117, 56] width 32 height 32
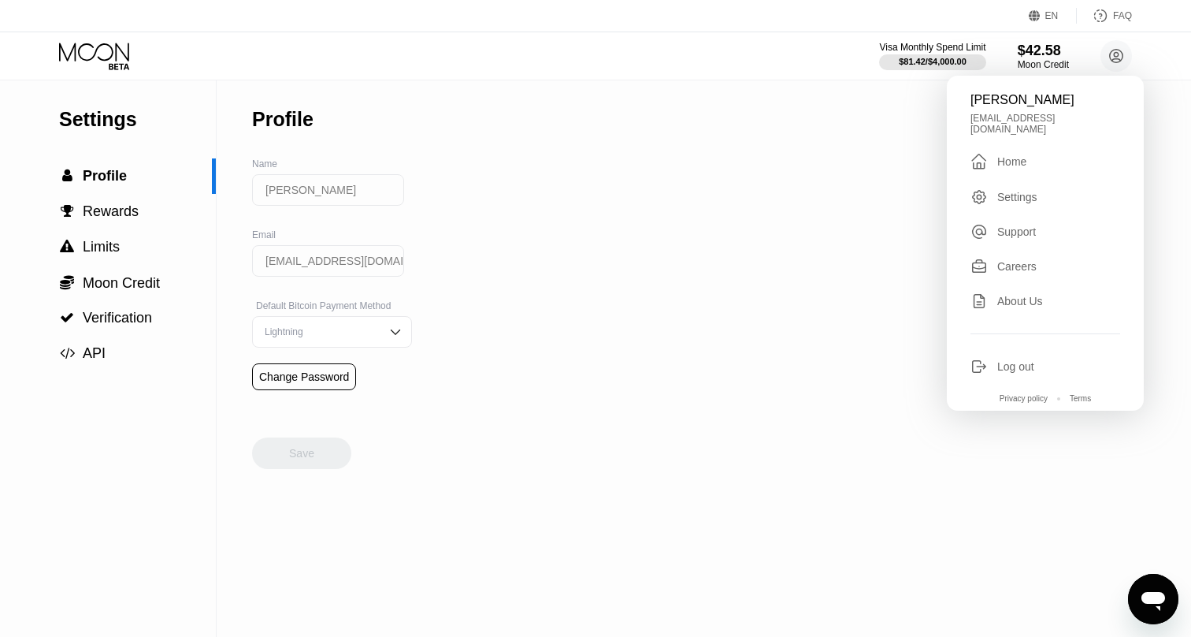
click at [1027, 225] on div "Support" at bounding box center [1017, 231] width 39 height 13
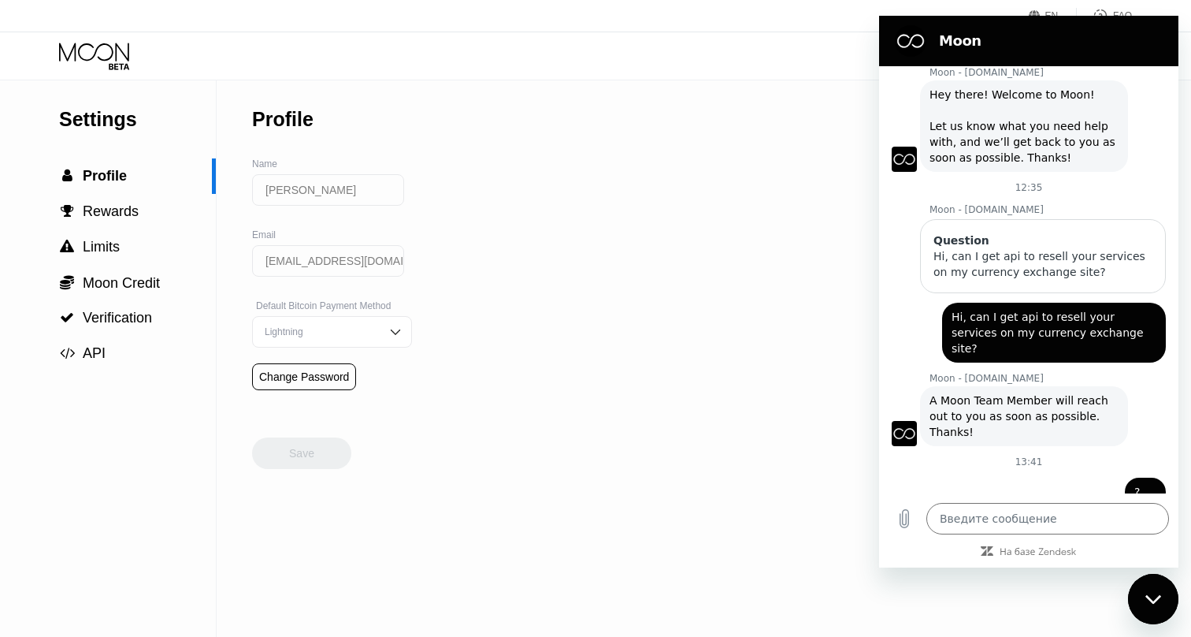
scroll to position [31, 0]
click at [1144, 593] on div "Закрыть окно обмена сообщениями" at bounding box center [1153, 598] width 47 height 47
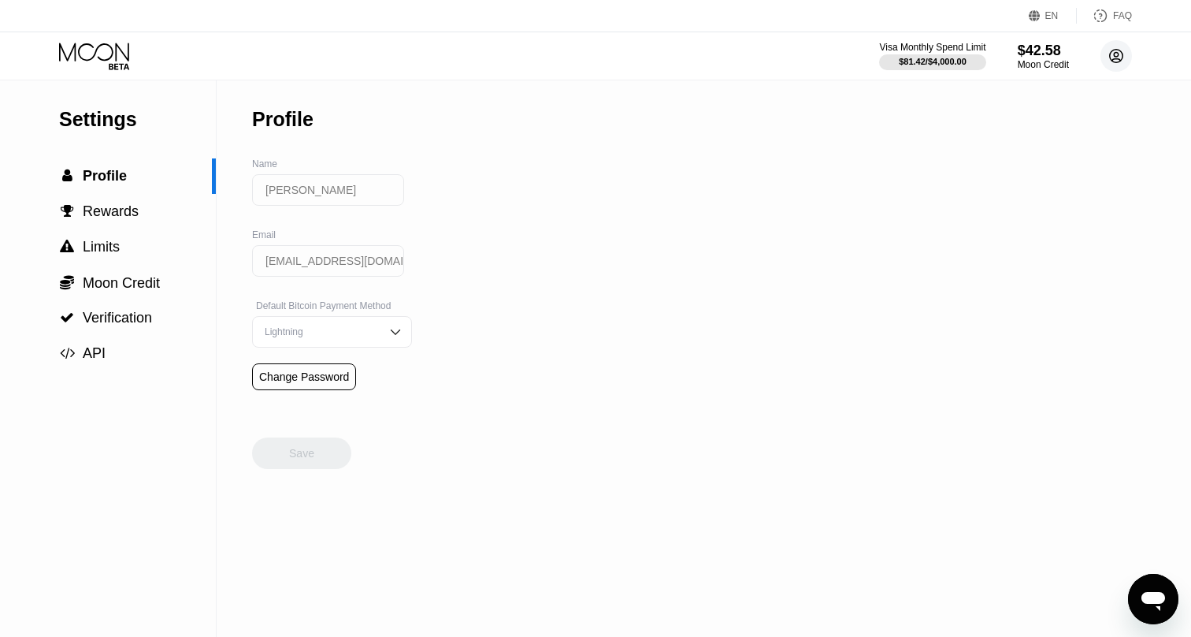
click at [1109, 50] on circle at bounding box center [1117, 56] width 32 height 32
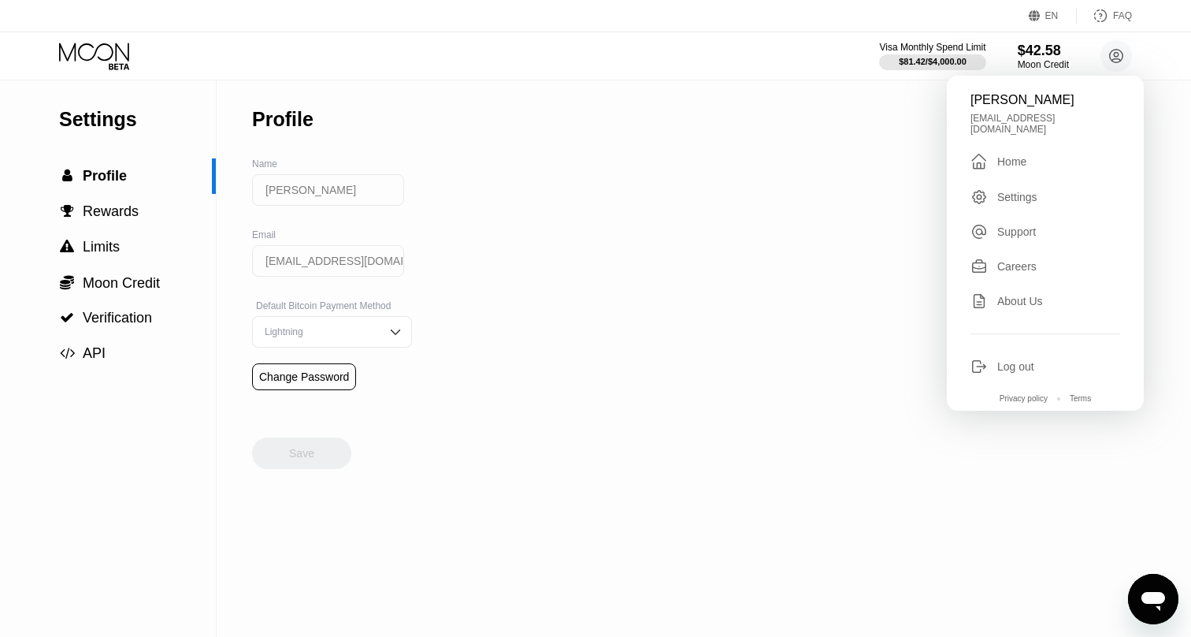
click at [1032, 260] on div "Careers" at bounding box center [1017, 266] width 39 height 13
type textarea "x"
click at [1013, 155] on div "Home" at bounding box center [1012, 161] width 29 height 13
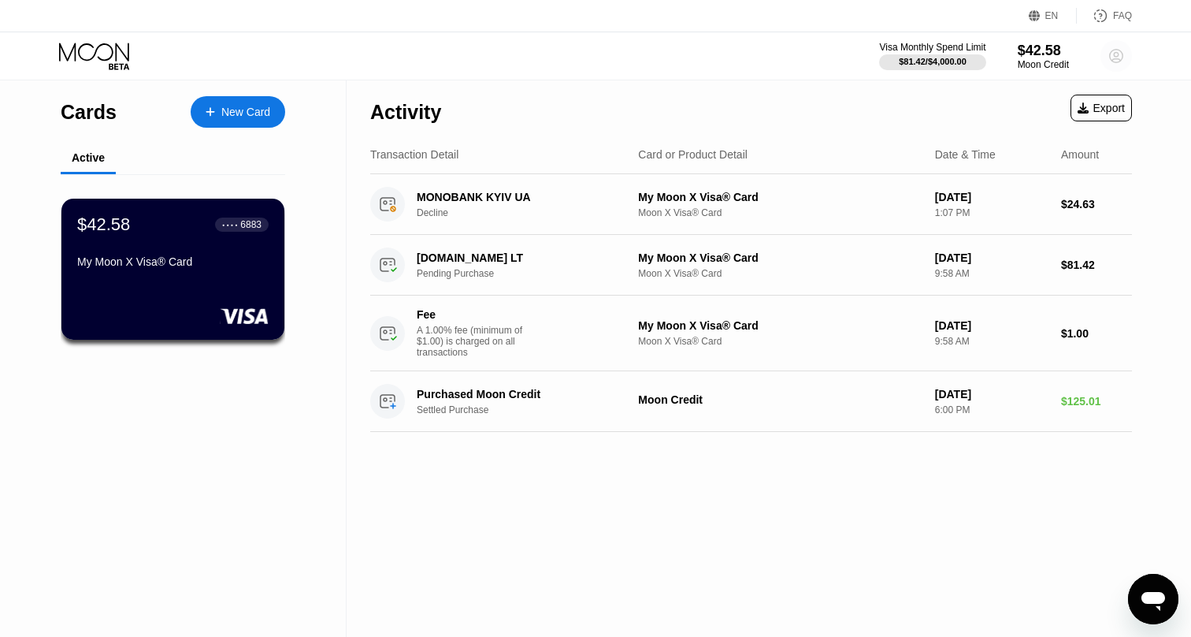
click at [1109, 61] on circle at bounding box center [1117, 56] width 32 height 32
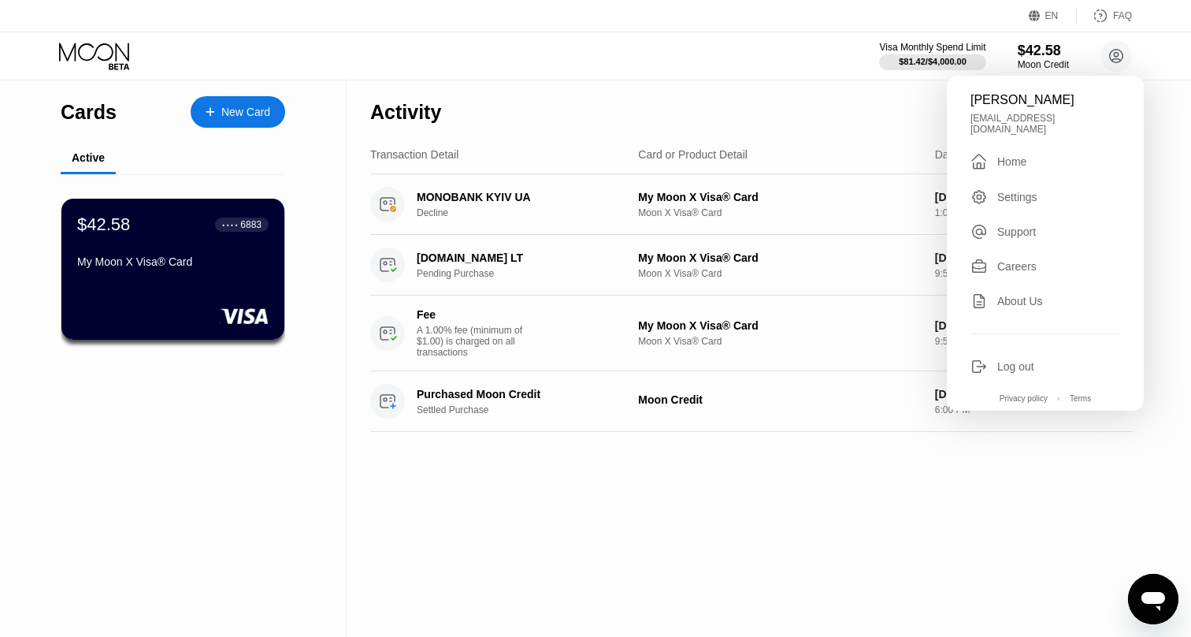
click at [995, 152] on div "" at bounding box center [984, 161] width 27 height 19
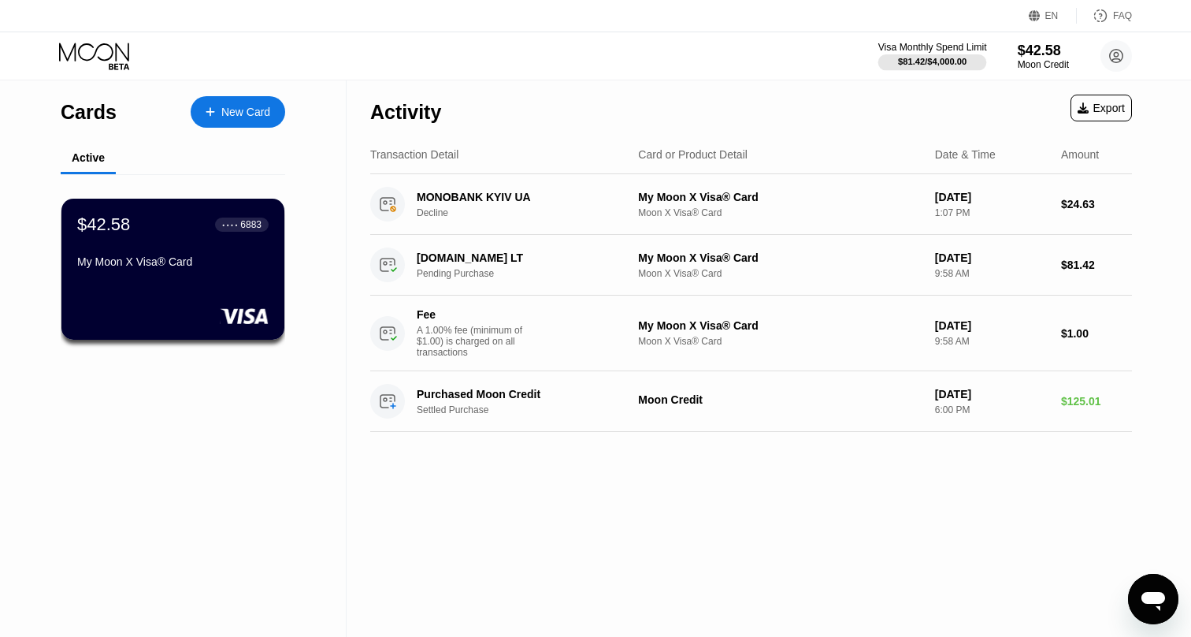
click at [879, 62] on div at bounding box center [933, 62] width 109 height 16
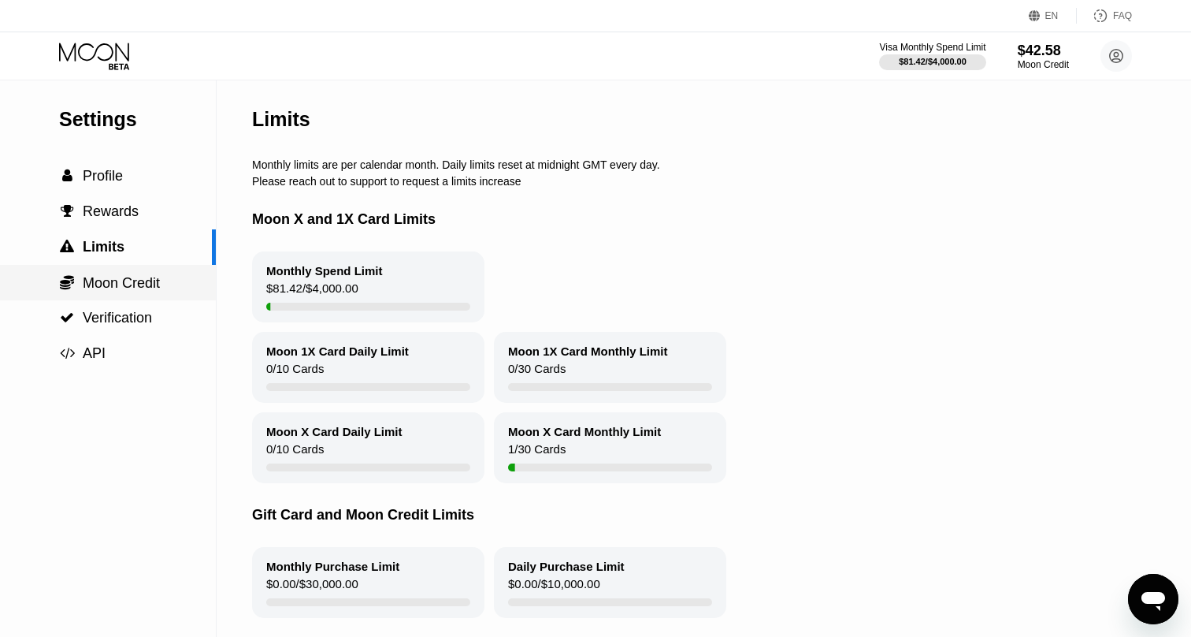
click at [124, 282] on span "Moon Credit" at bounding box center [121, 283] width 77 height 16
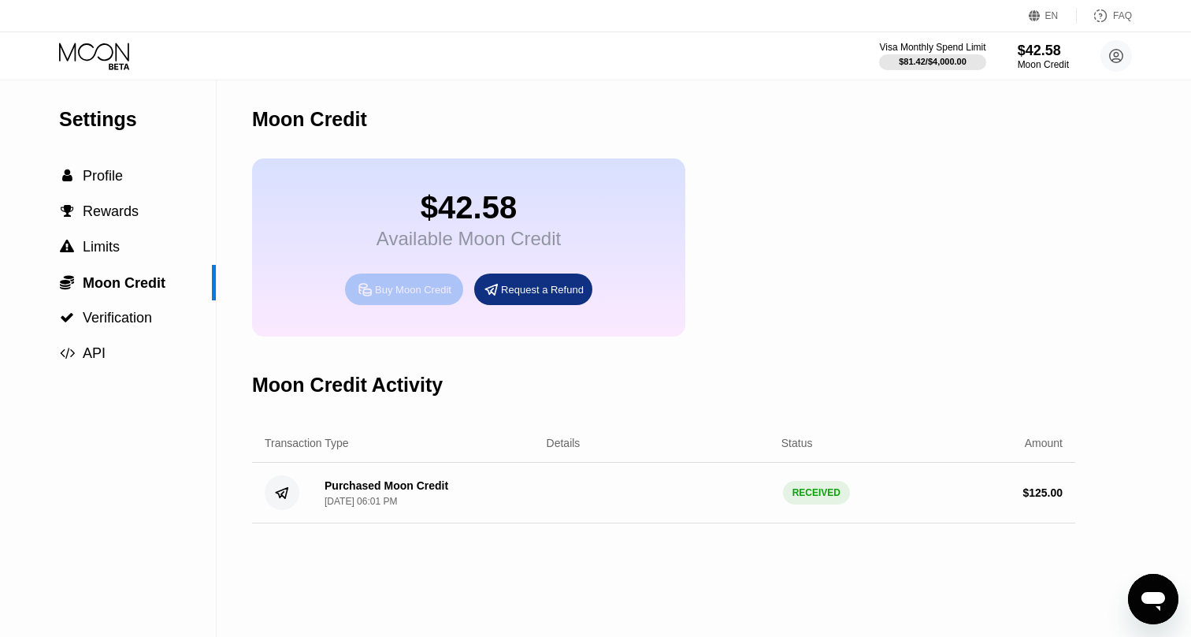
click at [445, 295] on div "Buy Moon Credit" at bounding box center [413, 289] width 76 height 13
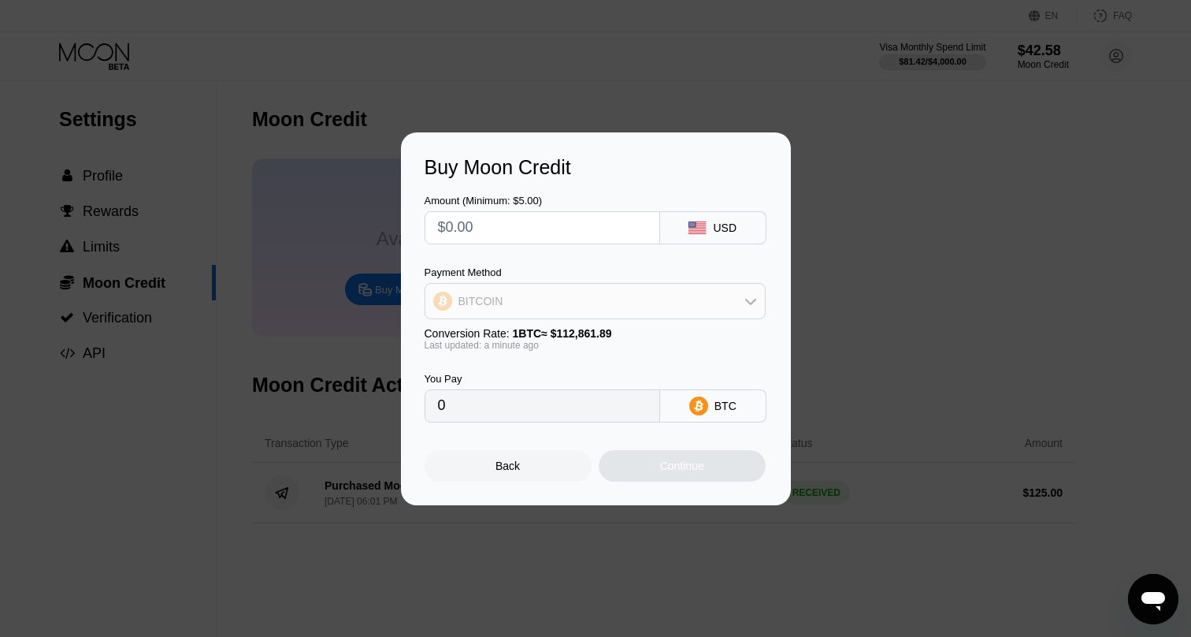
click at [660, 304] on div "BITCOIN" at bounding box center [596, 301] width 340 height 32
click at [530, 370] on div "USDT on TRON" at bounding box center [595, 379] width 332 height 32
type input "0.00"
click at [495, 226] on input "text" at bounding box center [542, 228] width 209 height 32
type input "$1"
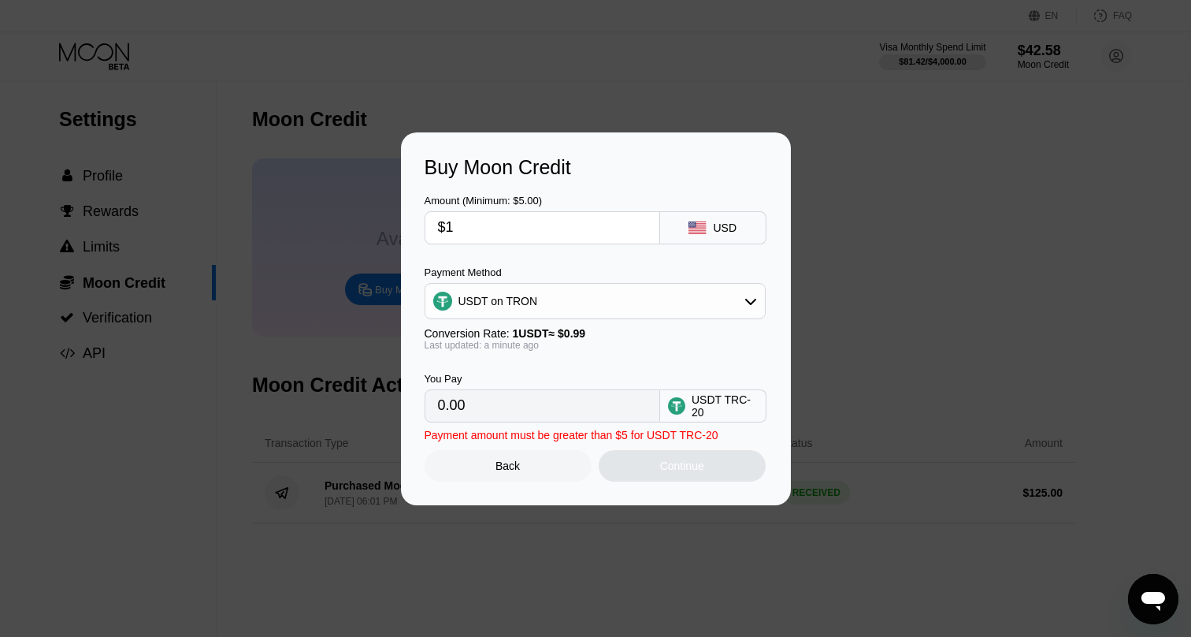
type input "1.01"
type input "$10"
type input "10.10"
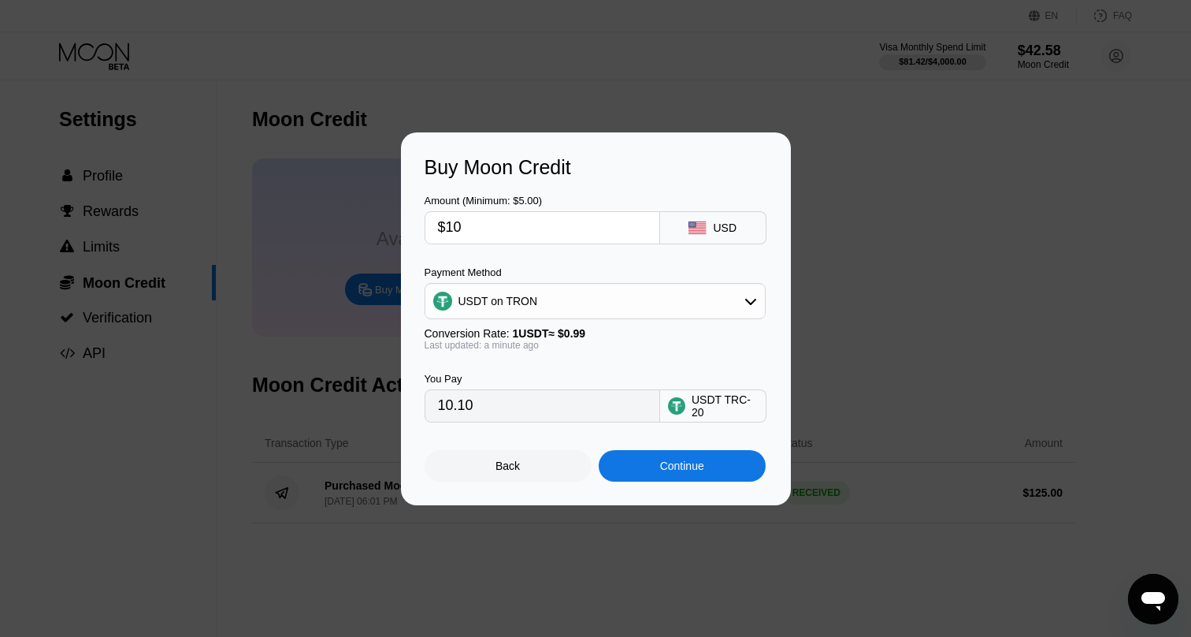
type input "$100"
type input "101.01"
type input "$100"
click at [683, 471] on div "Continue" at bounding box center [682, 465] width 44 height 13
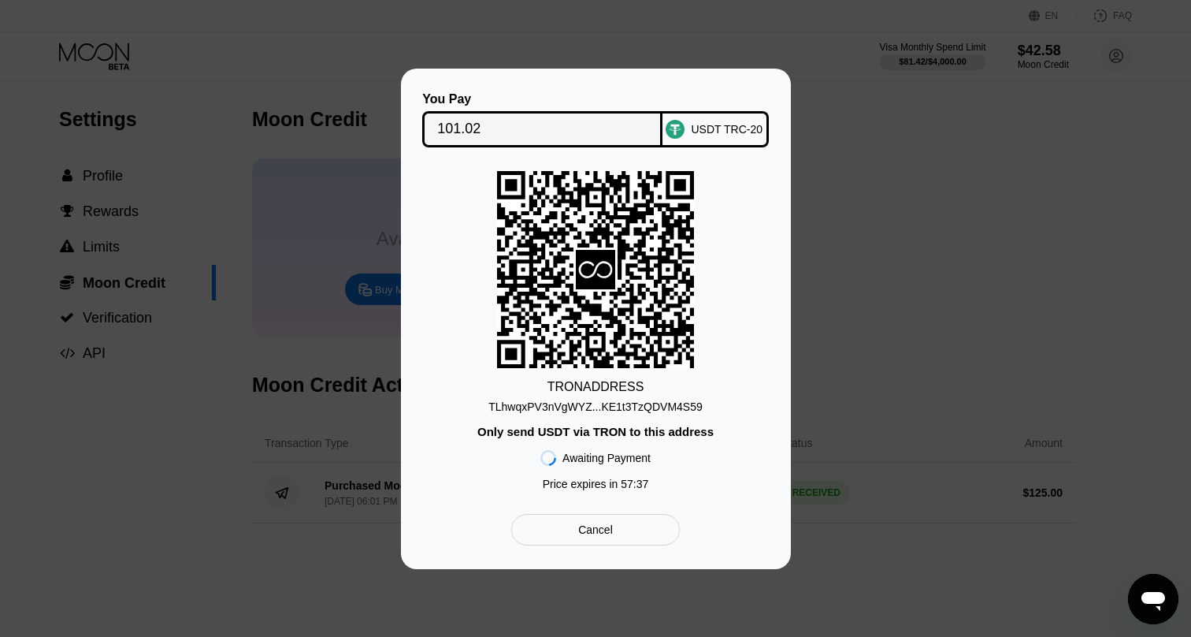
type textarea "x"
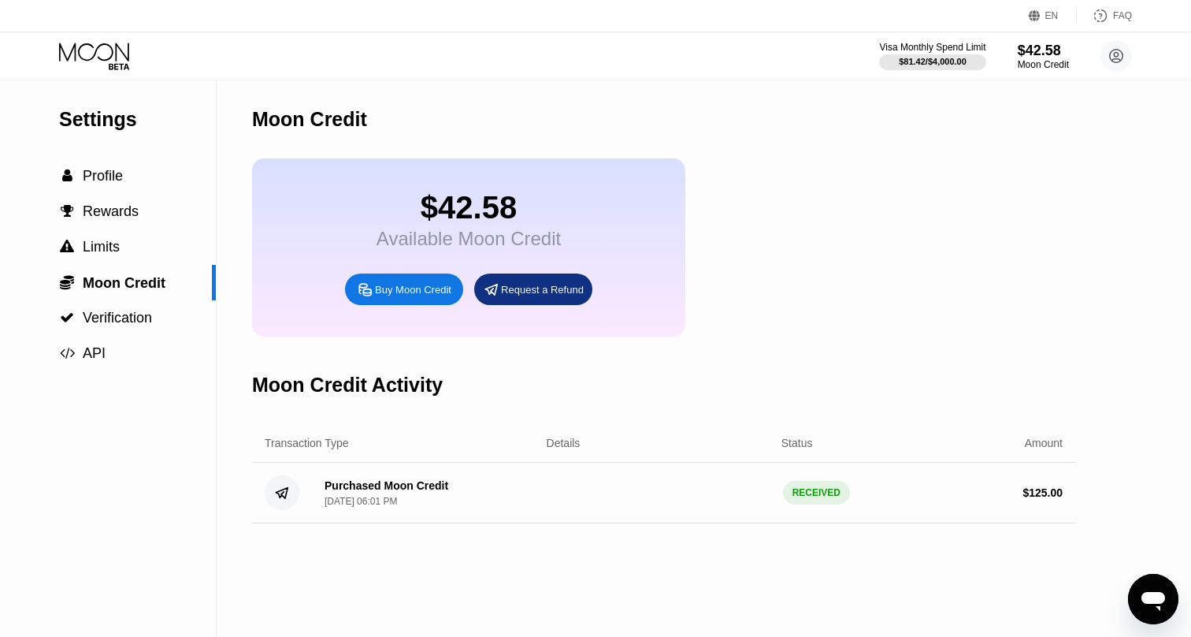
click at [1165, 585] on icon "Открыть окно обмена сообщениями" at bounding box center [1153, 599] width 28 height 28
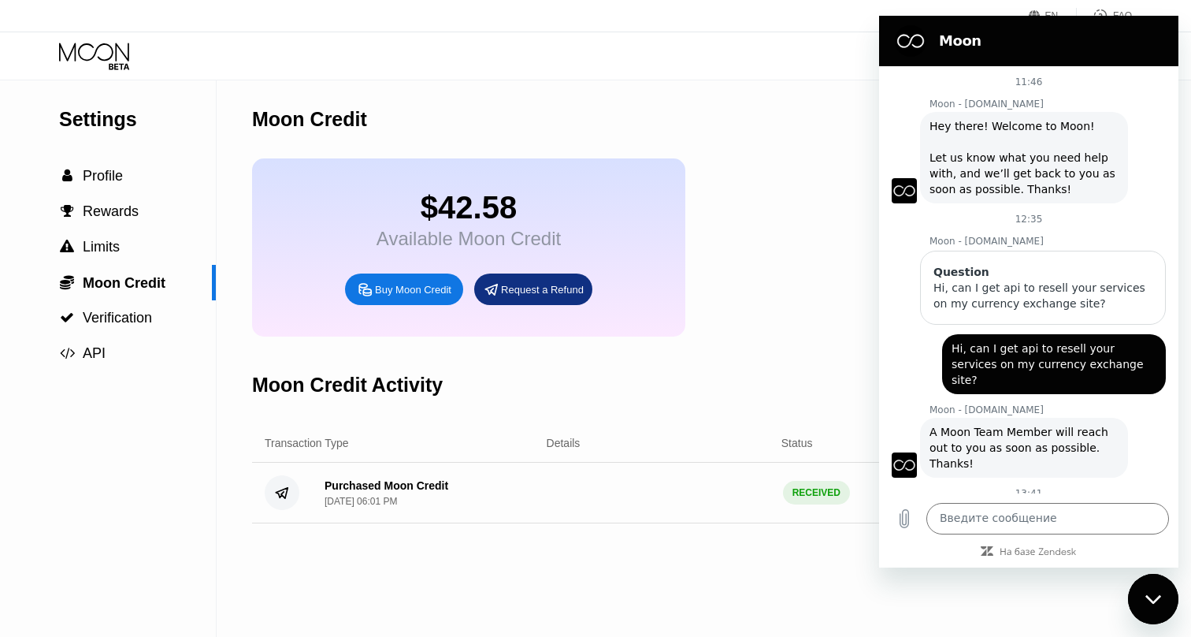
scroll to position [31, 0]
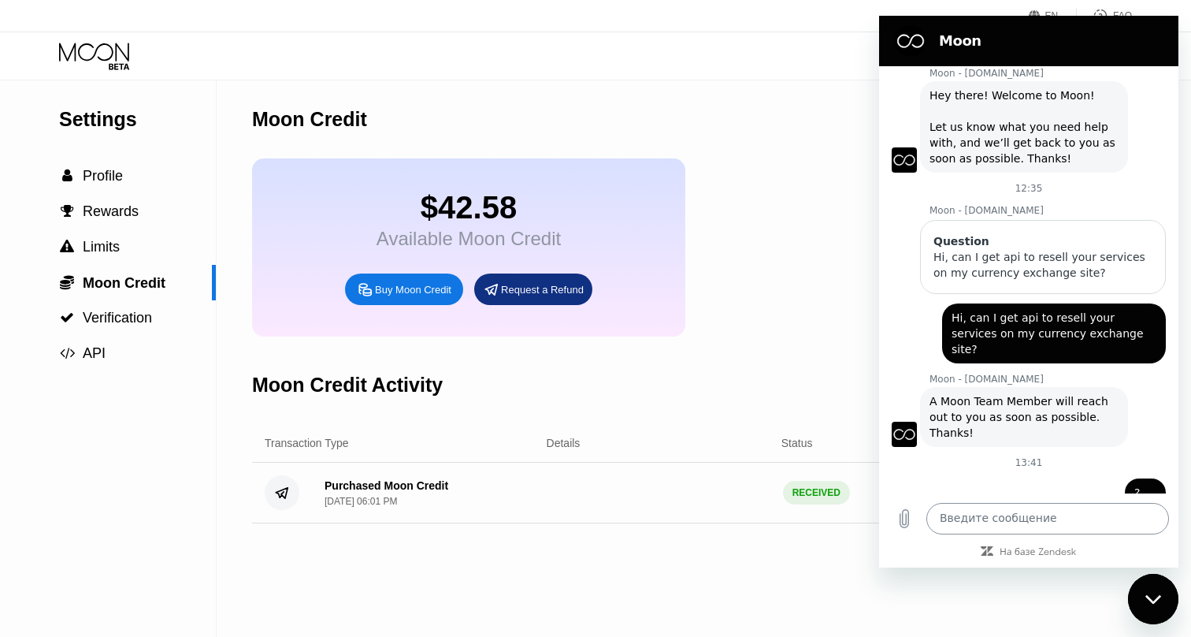
click at [994, 526] on textarea at bounding box center [1048, 519] width 243 height 32
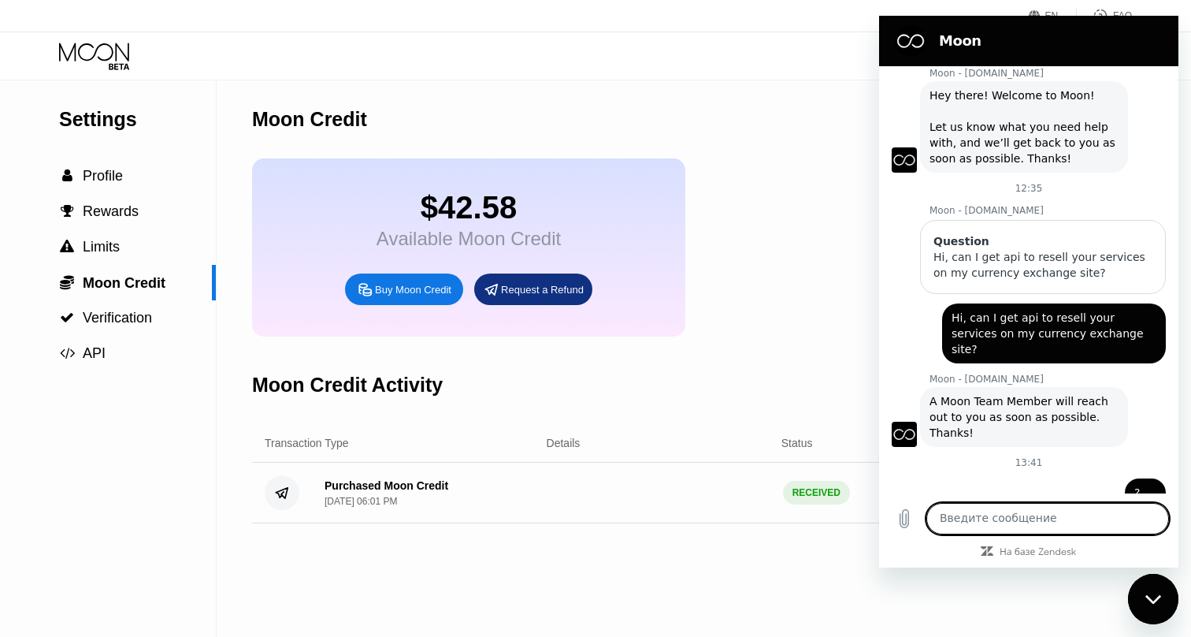
paste textarea "[URL][DOMAIN_NAME]"
type textarea "[URL][DOMAIN_NAME]"
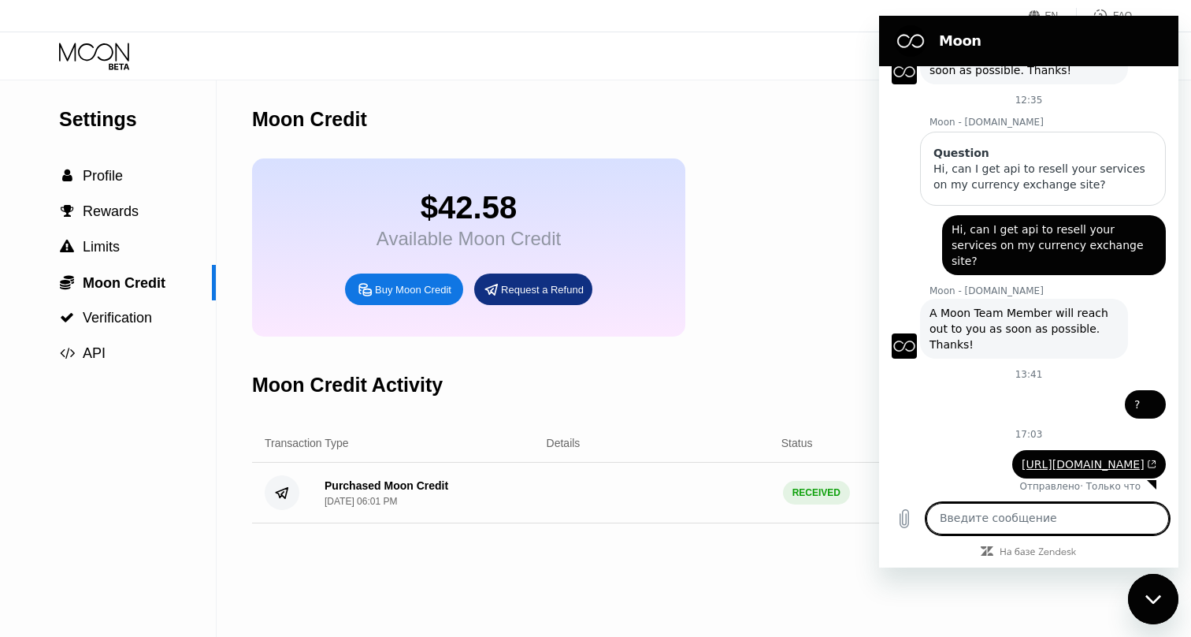
scroll to position [122, 0]
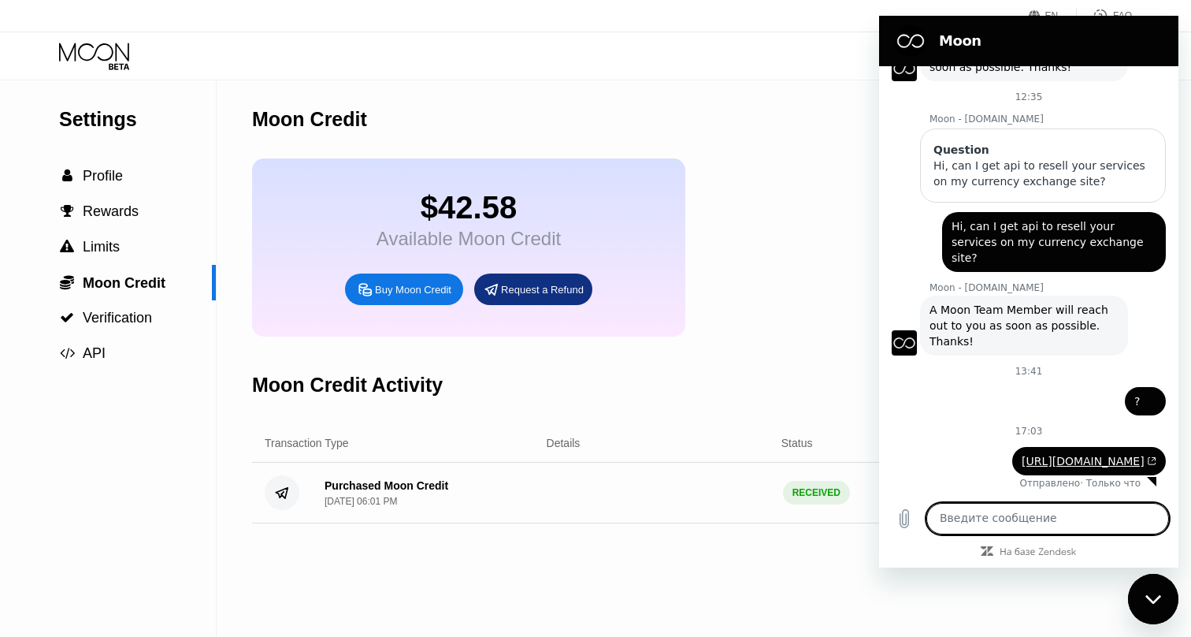
click at [976, 518] on textarea at bounding box center [1048, 519] width 243 height 32
paste textarea "money was not credited"
type textarea "money was not credited"
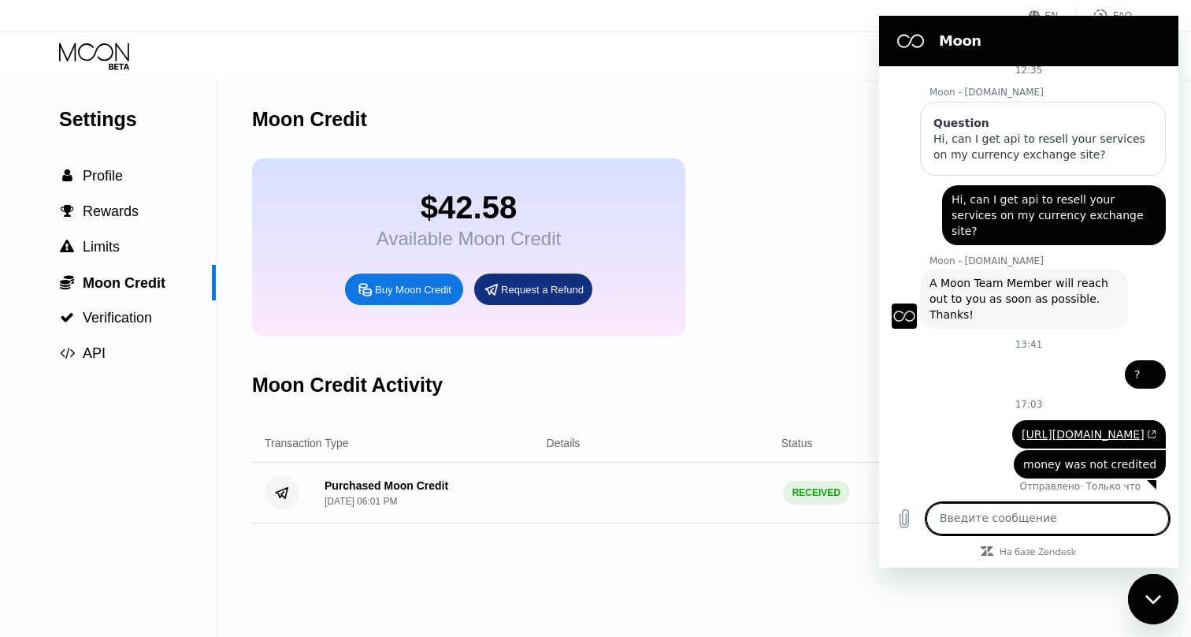
scroll to position [152, 0]
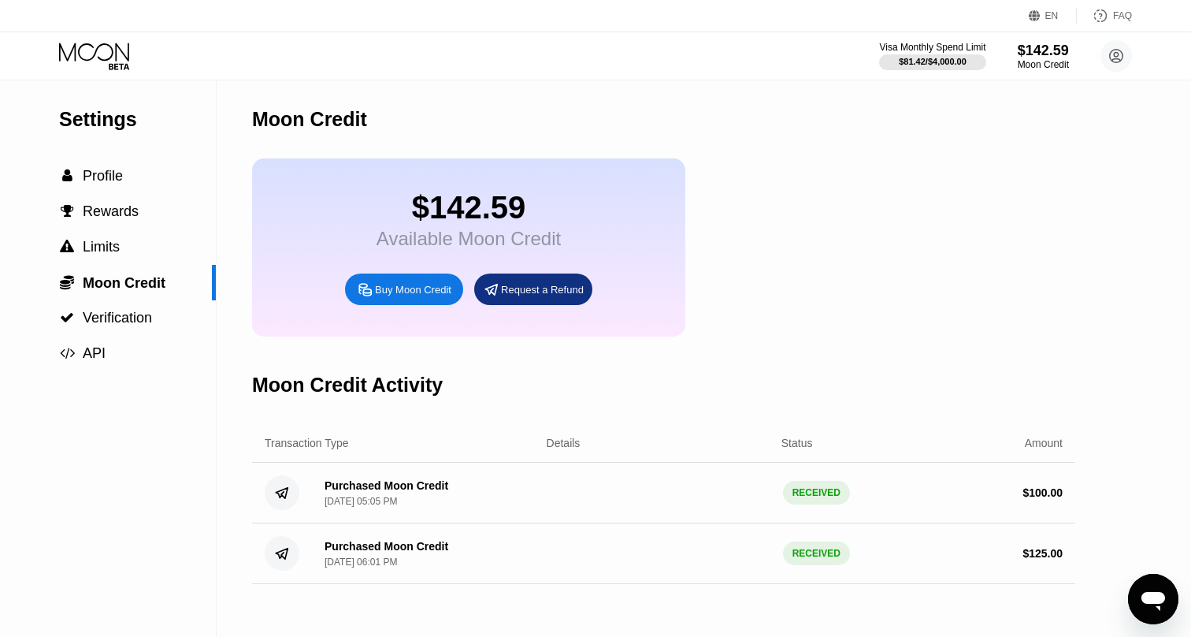
click at [1155, 598] on icon "Открыть окно обмена сообщениями" at bounding box center [1154, 601] width 24 height 19
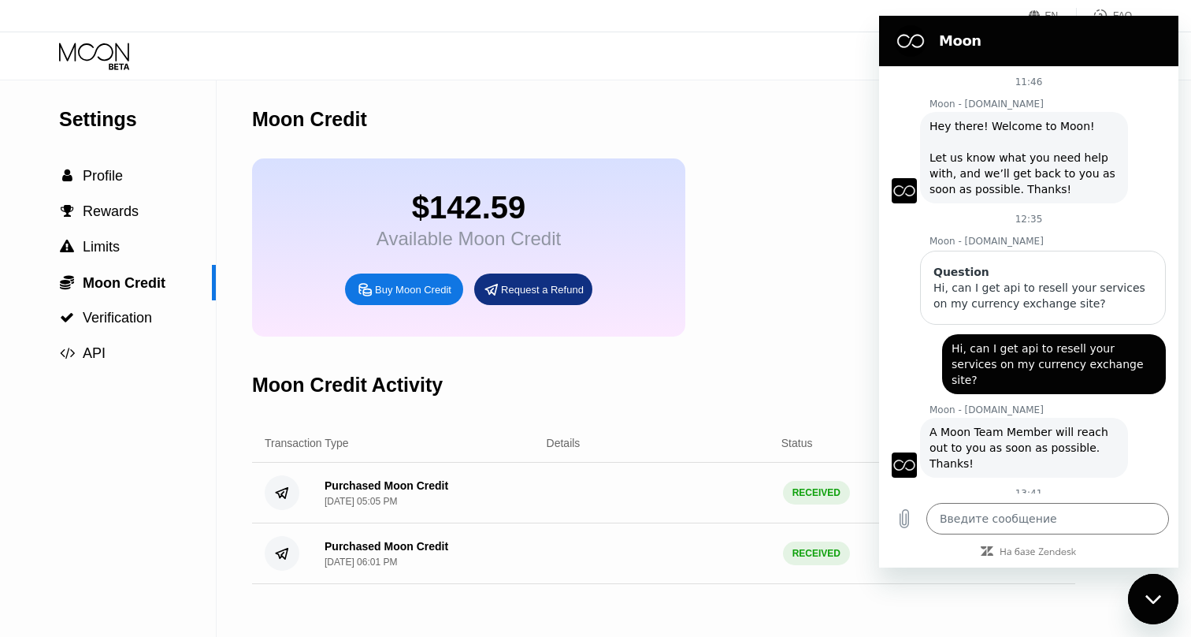
scroll to position [152, 0]
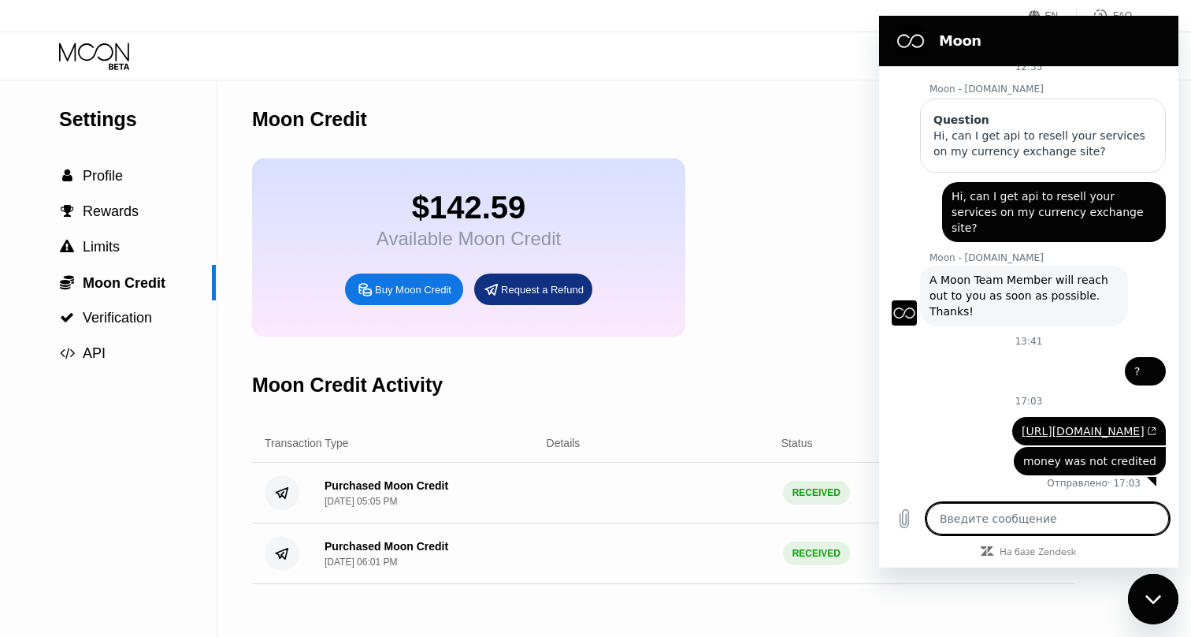
click at [968, 515] on textarea at bounding box center [1048, 519] width 243 height 32
type textarea "d"
type textarea "x"
type textarea "do"
type textarea "x"
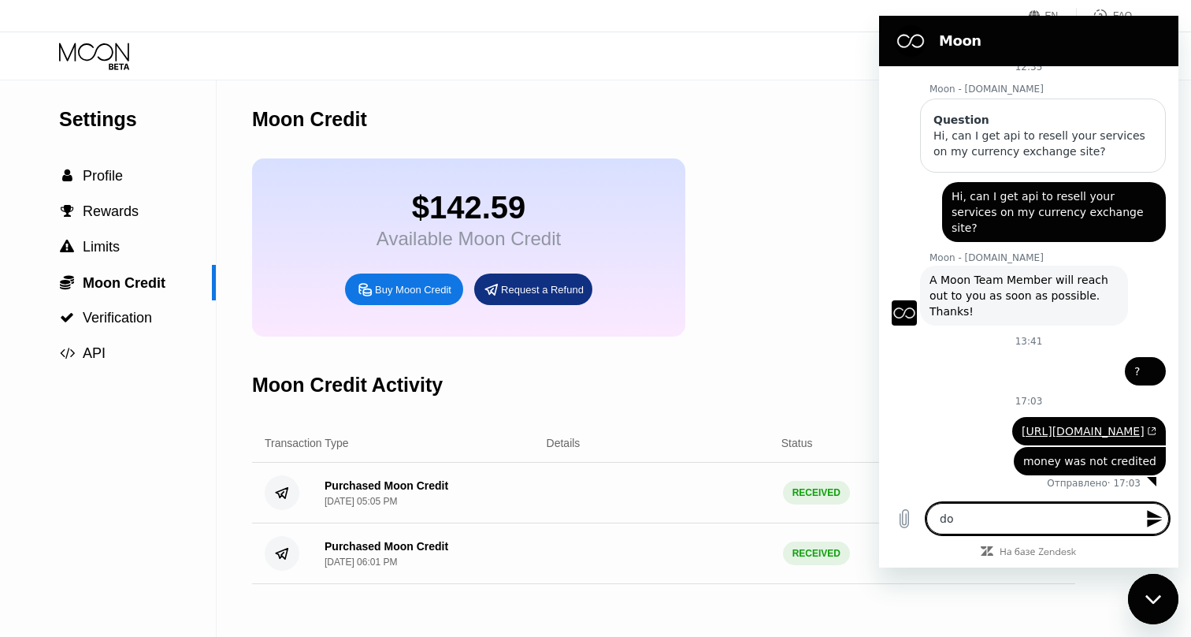
type textarea "don"
type textarea "x"
type textarea "done"
type textarea "x"
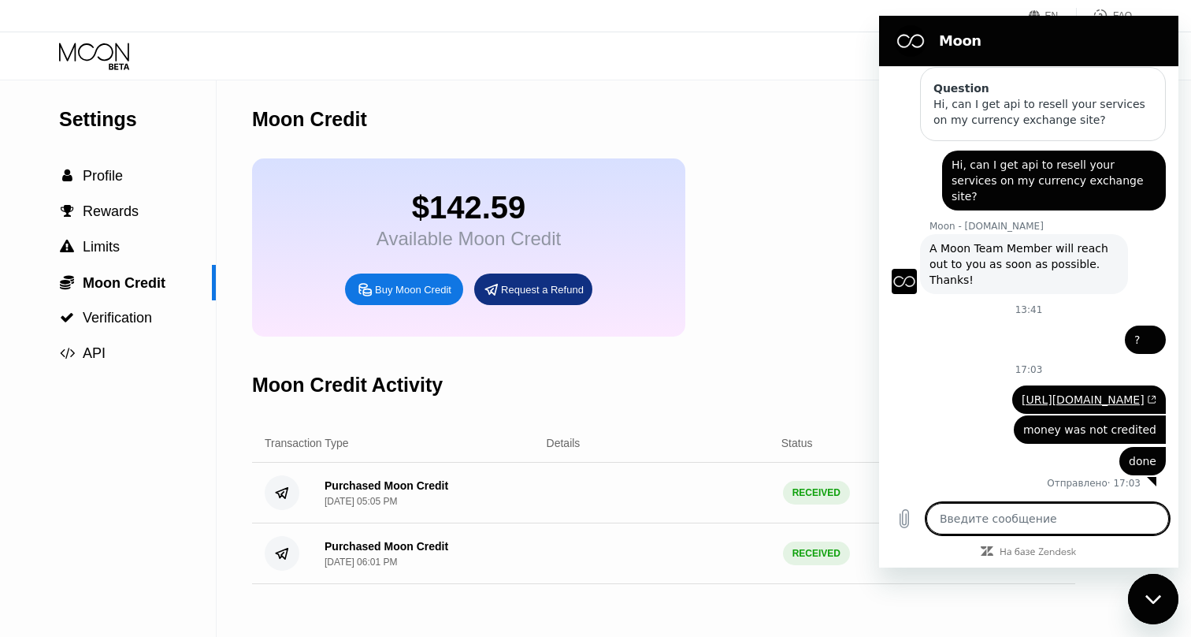
scroll to position [182, 0]
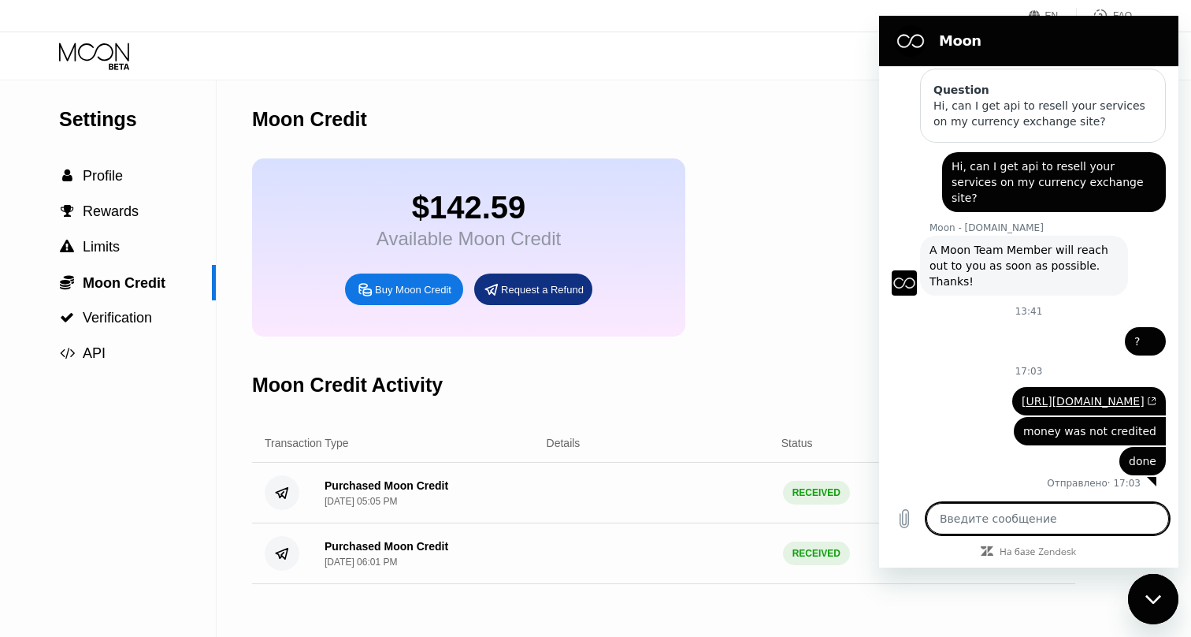
click at [777, 346] on div "Moon Credit $142.59 Available Moon Credit Buy Moon Credit Request a Refund Moon…" at bounding box center [663, 358] width 823 height 556
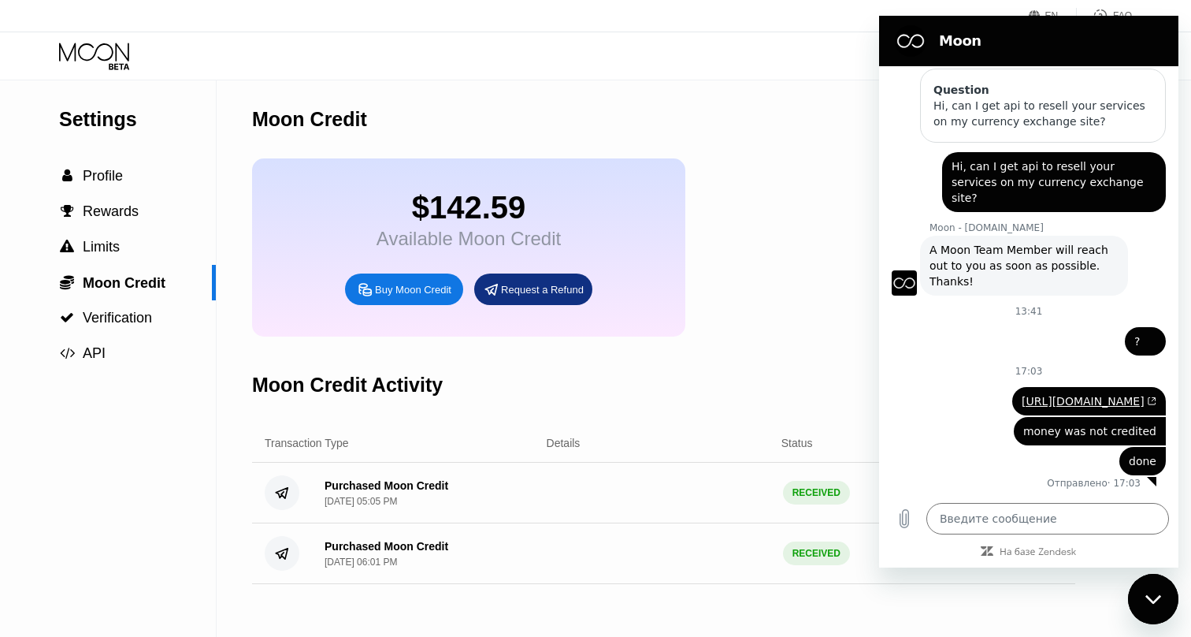
click at [1158, 600] on icon "Закрыть окно обмена сообщениями" at bounding box center [1154, 599] width 17 height 10
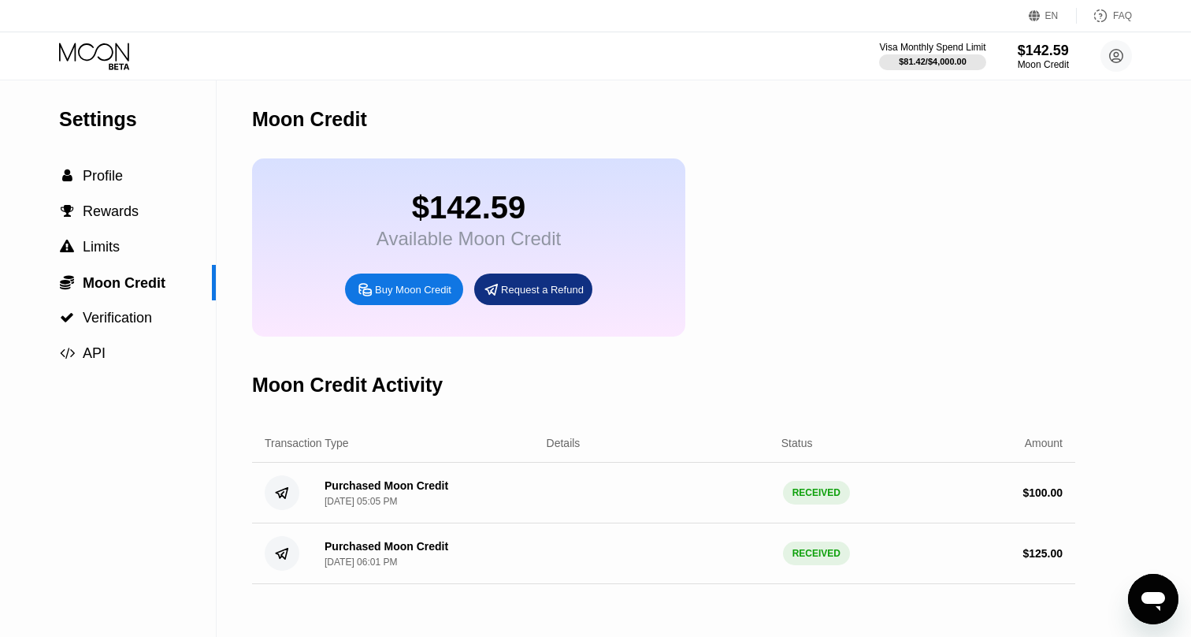
type textarea "x"
click at [403, 293] on div "Buy Moon Credit" at bounding box center [413, 289] width 76 height 13
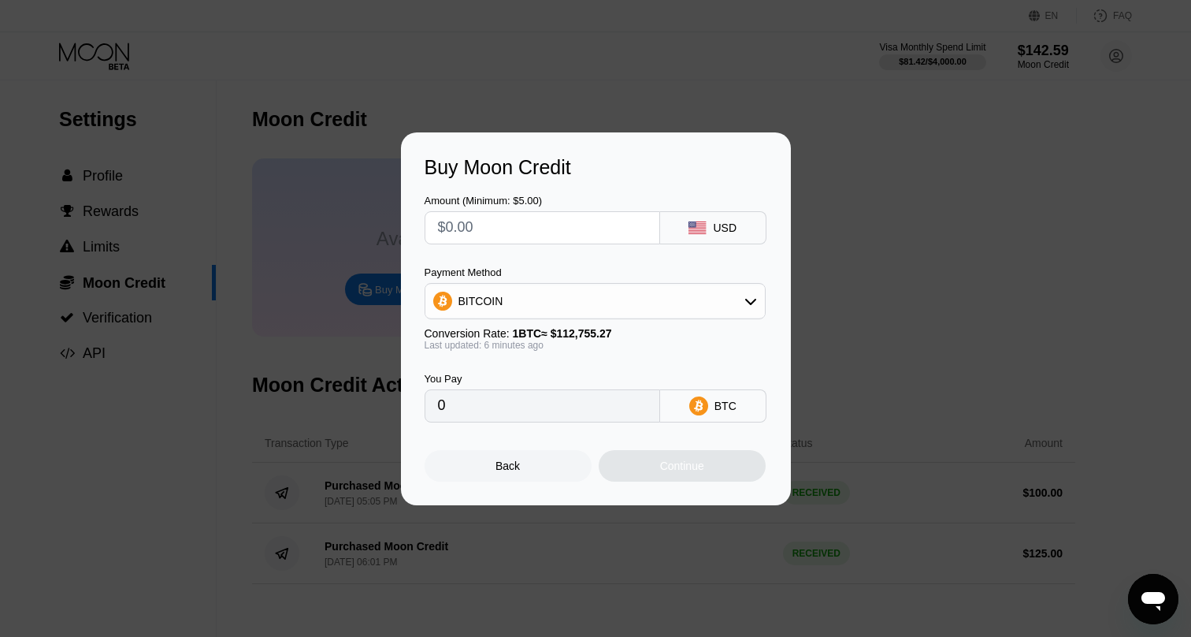
click at [635, 294] on div "BITCOIN" at bounding box center [596, 301] width 340 height 32
click at [530, 373] on span "USDT on TRON" at bounding box center [503, 379] width 80 height 13
type input "0.00"
click at [518, 233] on input "text" at bounding box center [542, 228] width 209 height 32
type input "$2"
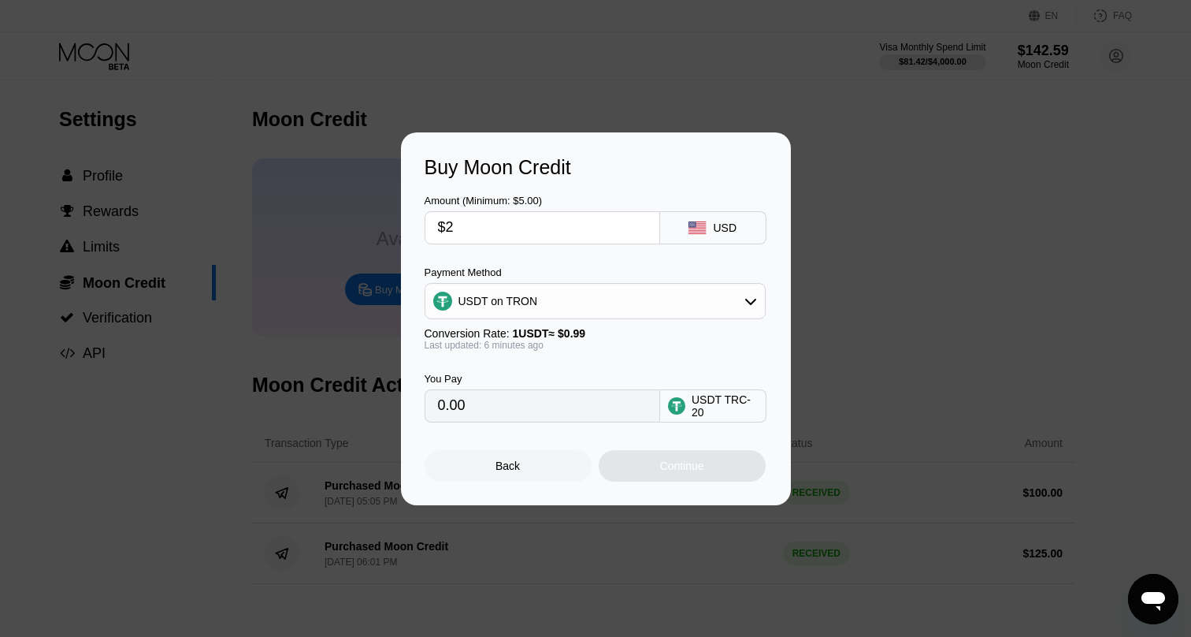
type input "2.02"
type input "$20"
type input "20.20"
type input "$200"
type input "202.02"
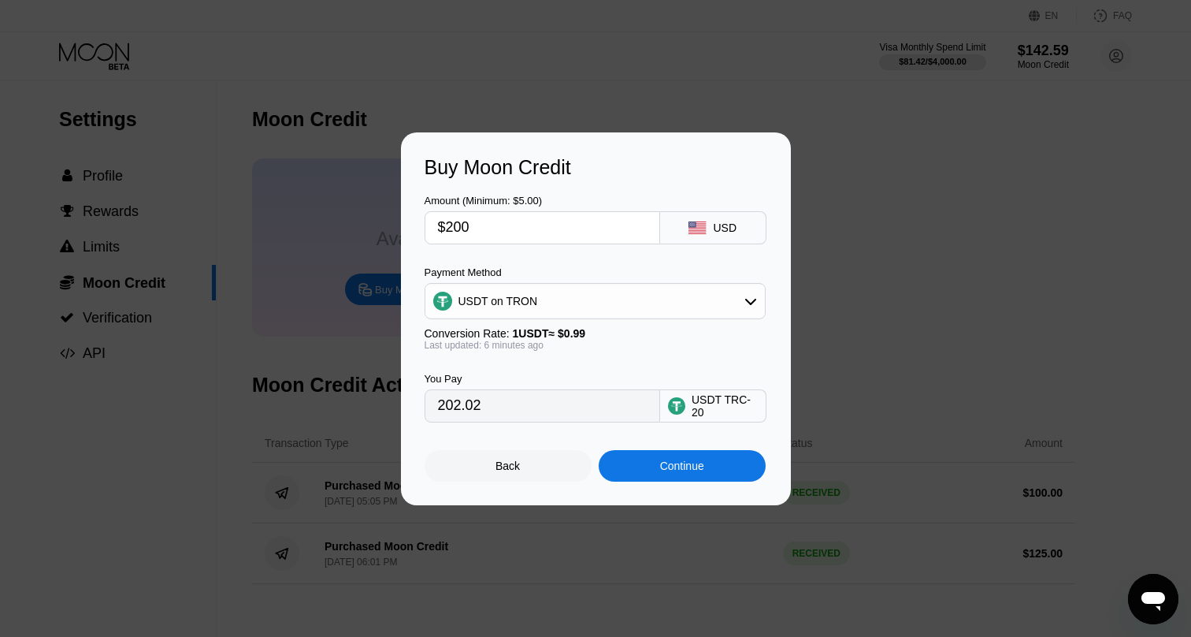
type input "$200"
click at [708, 466] on div "Continue" at bounding box center [682, 466] width 167 height 32
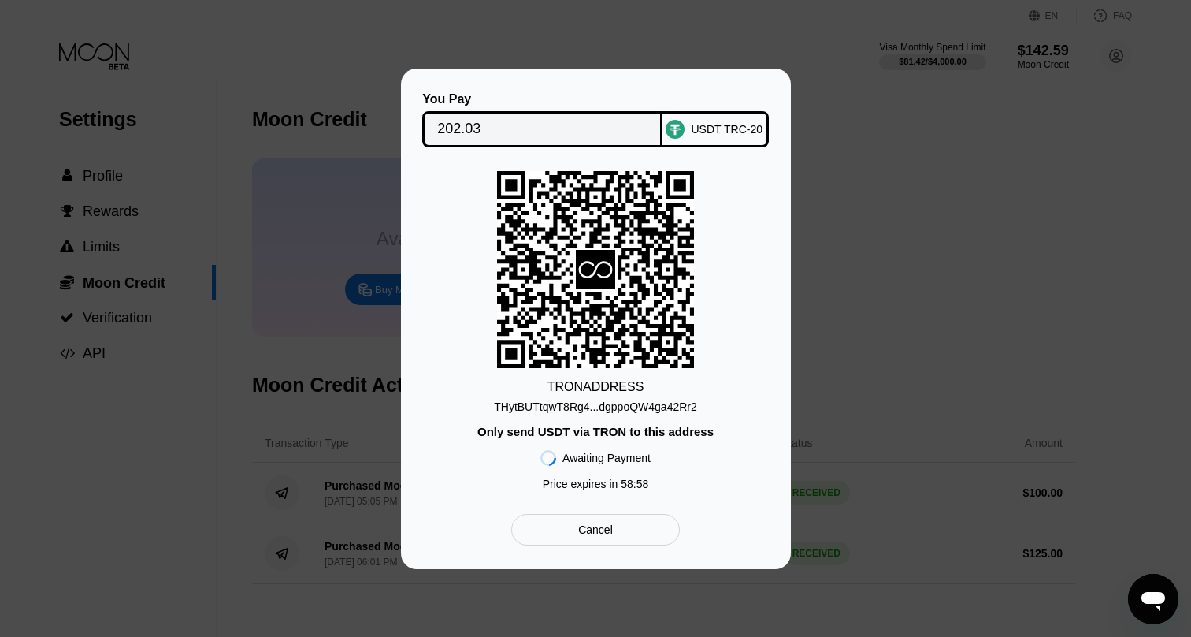
click at [691, 407] on div "THytBUTtqwT8Rg4...dgppoQW4ga42Rr2" at bounding box center [595, 406] width 203 height 13
click at [626, 109] on div "You Pay 202.03" at bounding box center [542, 119] width 240 height 55
click at [895, 162] on div "You Pay 202.03 USDT TRC-20 TRON ADDRESS THytBUTtqwT8Rg4...dgppoQW4ga42Rr2 Only …" at bounding box center [595, 319] width 1191 height 500
click at [795, 102] on div "You Pay 202.03 USDT TRC-20 TRON ADDRESS THytBUTtqwT8Rg4...dgppoQW4ga42Rr2 Only …" at bounding box center [595, 319] width 1191 height 500
type textarea "x"
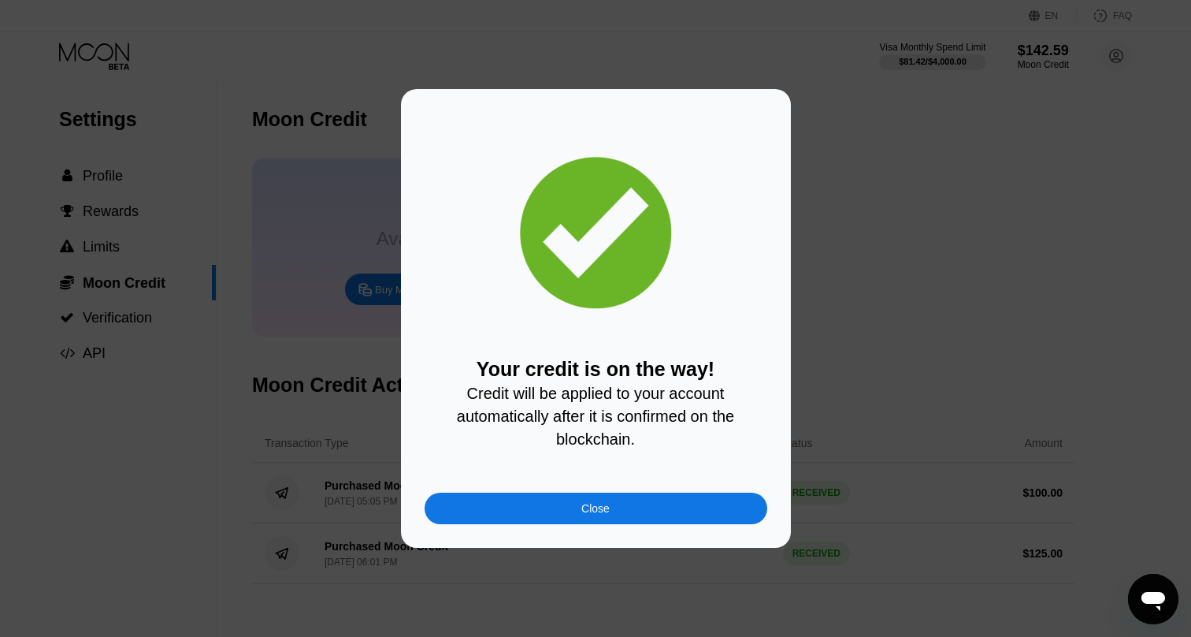
click at [606, 512] on div "Close" at bounding box center [596, 508] width 28 height 13
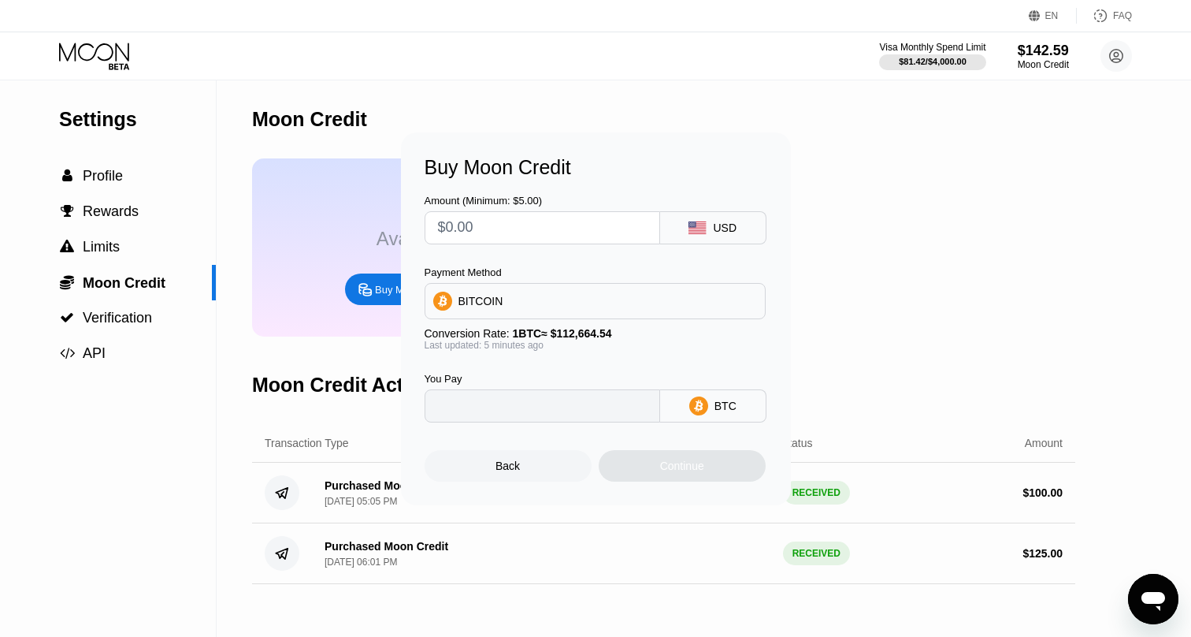
type input "0"
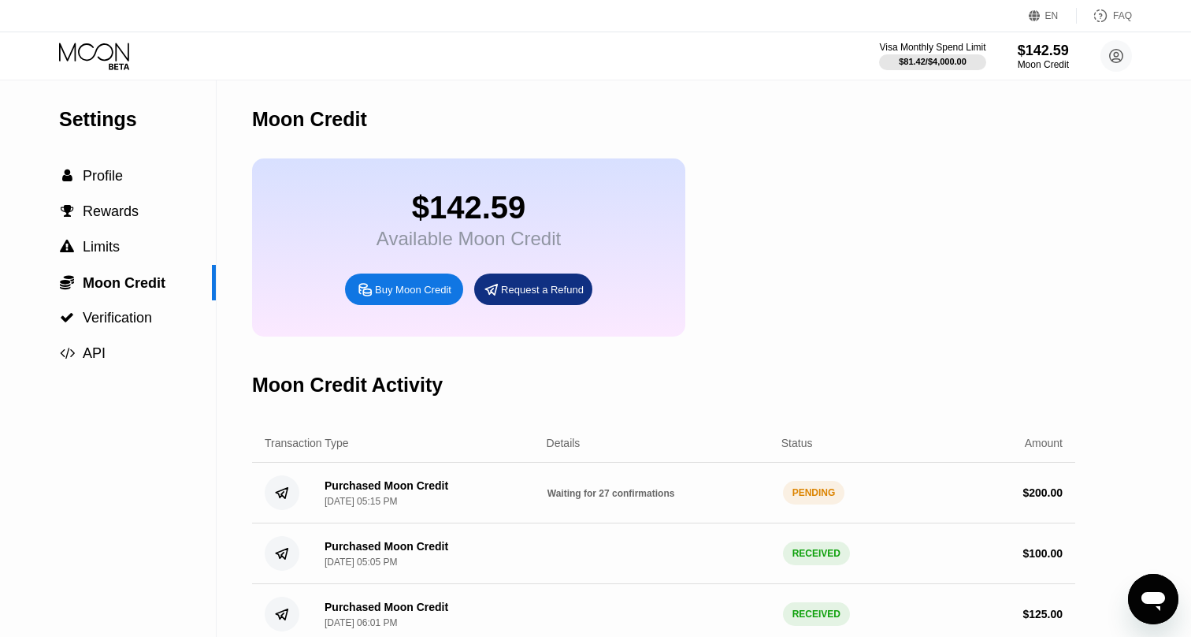
click at [873, 169] on div "$142.59 Available Moon Credit Buy Moon Credit Request a Refund" at bounding box center [663, 247] width 823 height 178
click at [136, 160] on div " Profile" at bounding box center [108, 175] width 216 height 35
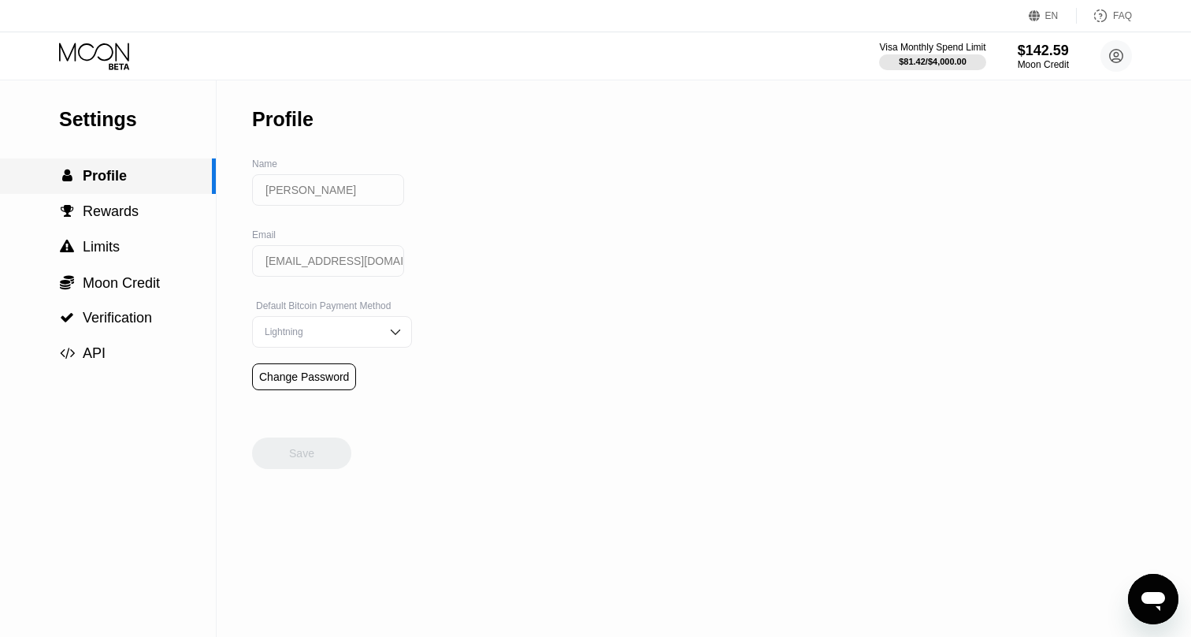
click at [132, 174] on div " Profile" at bounding box center [106, 176] width 212 height 17
click at [119, 279] on span "Moon Credit" at bounding box center [121, 283] width 77 height 16
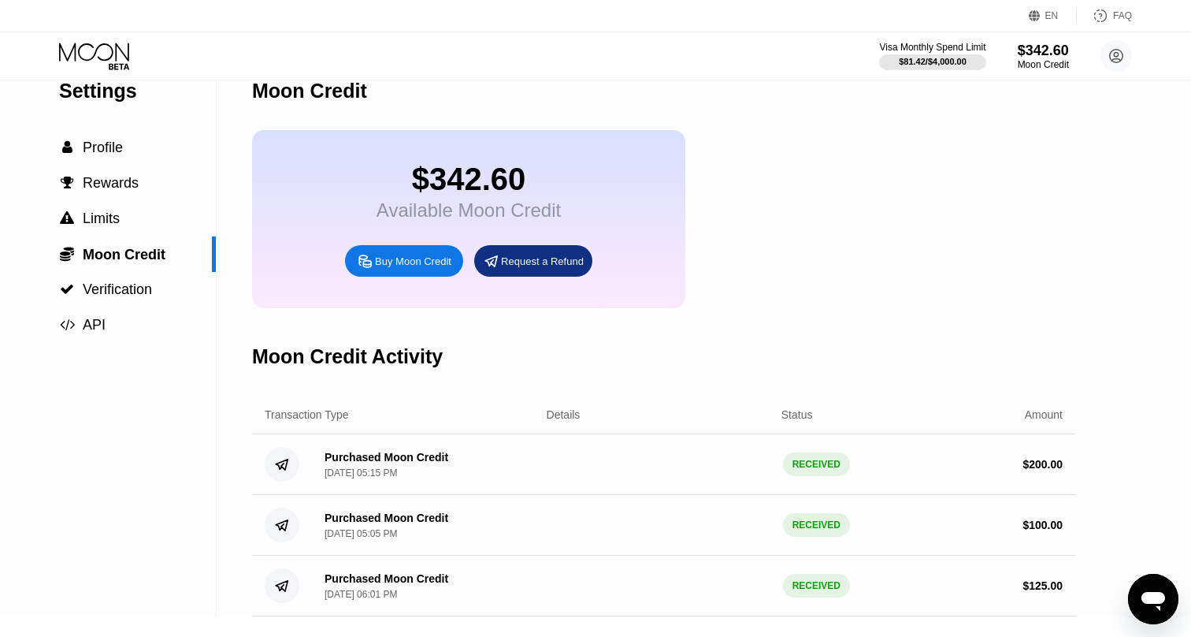
scroll to position [31, 0]
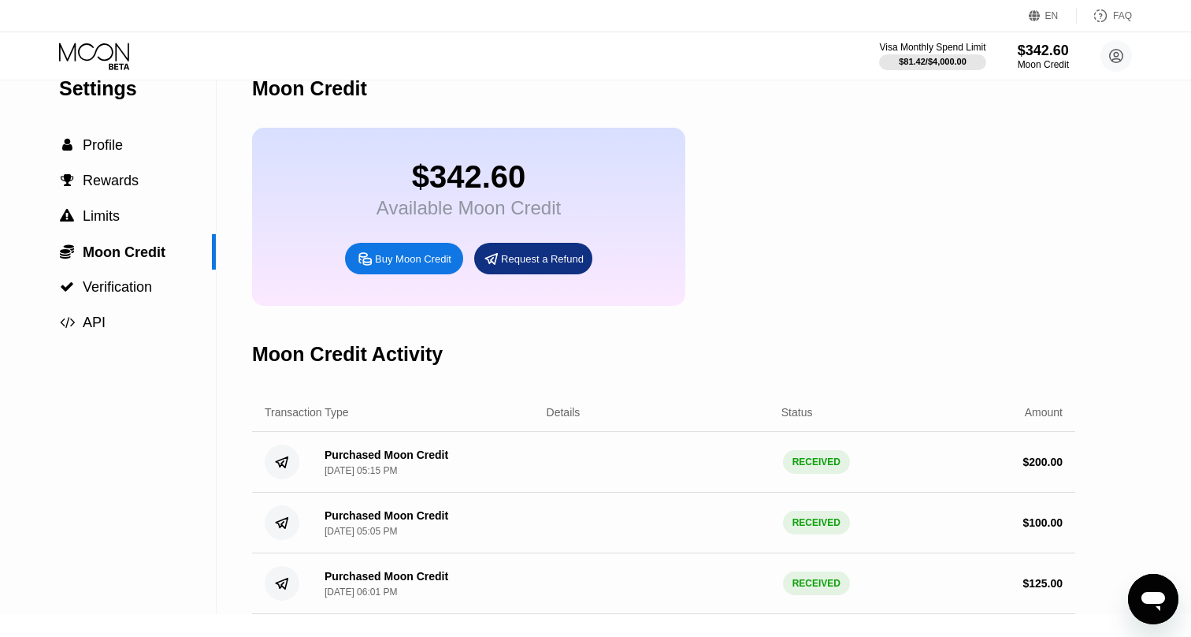
click at [111, 54] on icon at bounding box center [95, 57] width 73 height 28
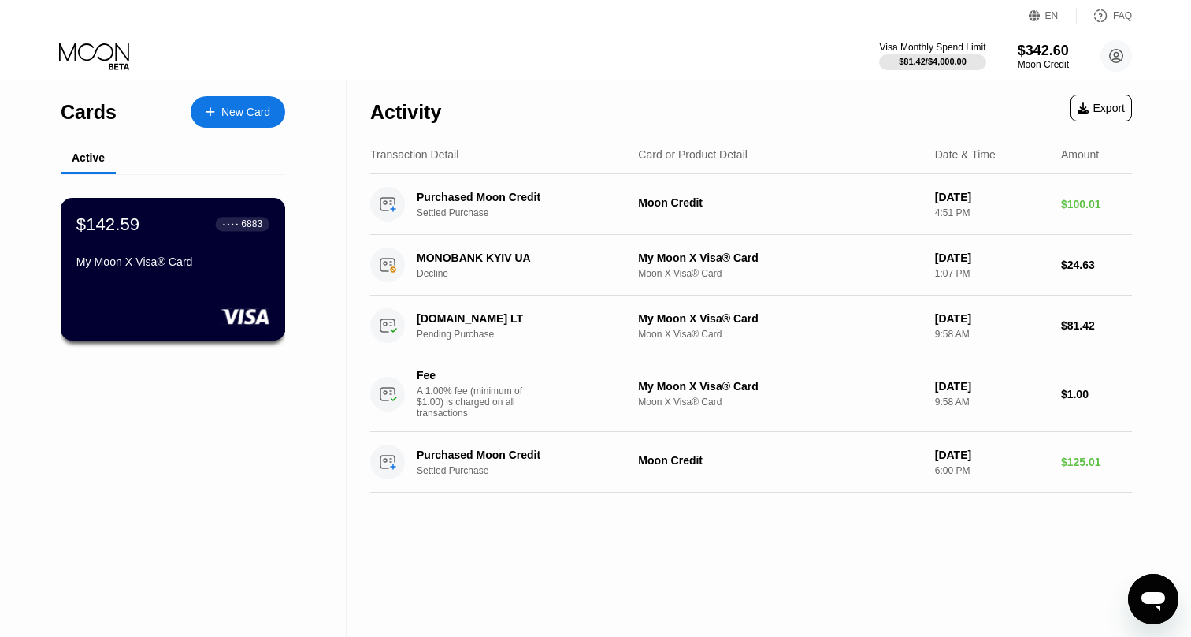
click at [193, 245] on div "$142.59 ● ● ● ● 6883 My Moon X Visa® Card" at bounding box center [172, 244] width 193 height 61
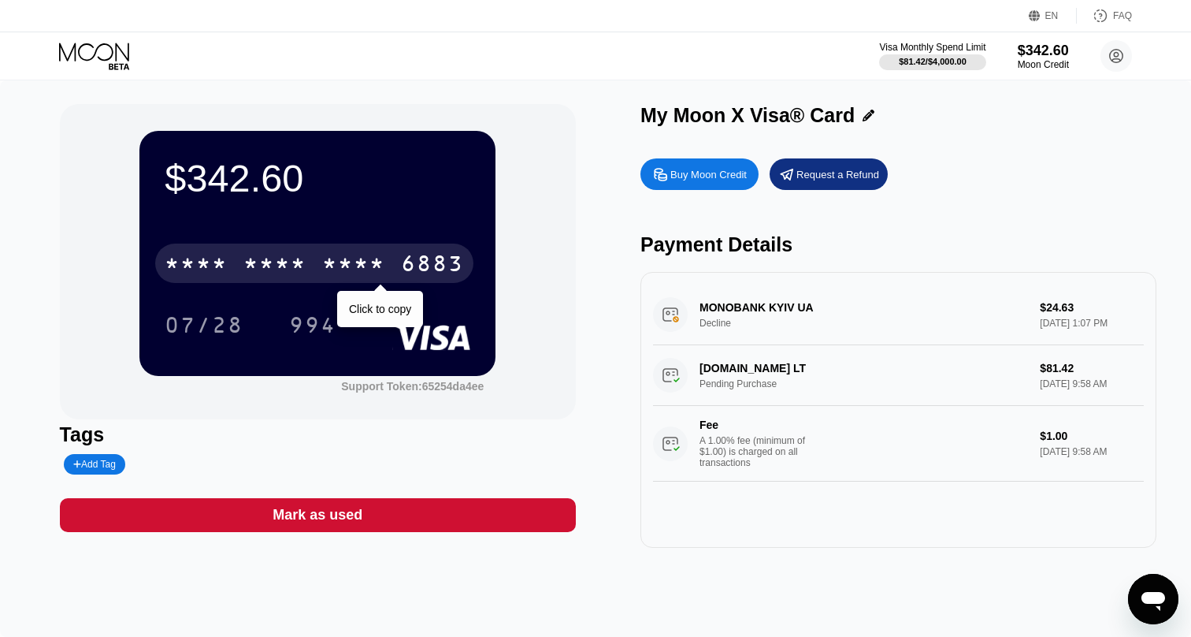
click at [440, 262] on div "6883" at bounding box center [432, 265] width 63 height 25
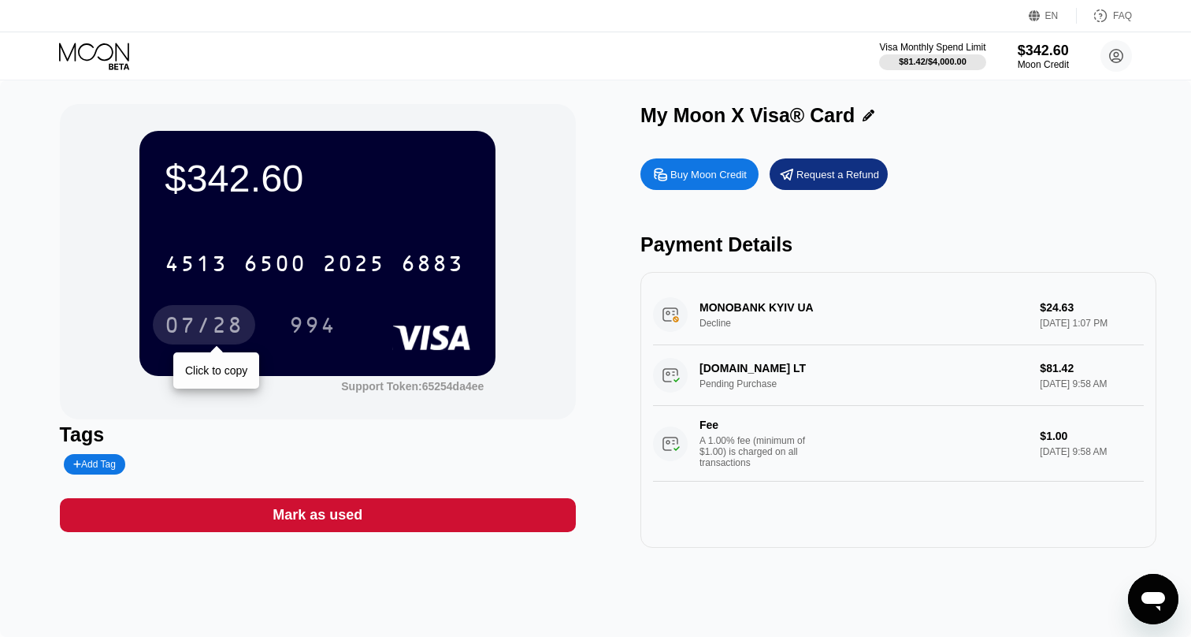
click at [177, 329] on div "07/28" at bounding box center [204, 326] width 79 height 25
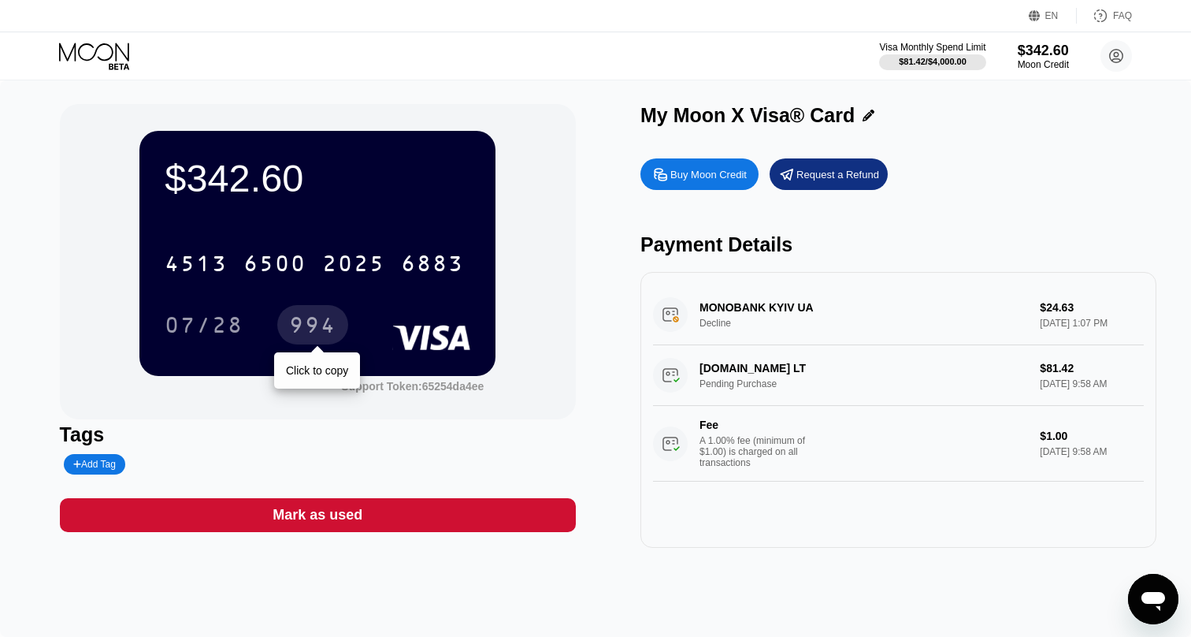
click at [305, 320] on div "994" at bounding box center [312, 326] width 47 height 25
